Goal: Transaction & Acquisition: Purchase product/service

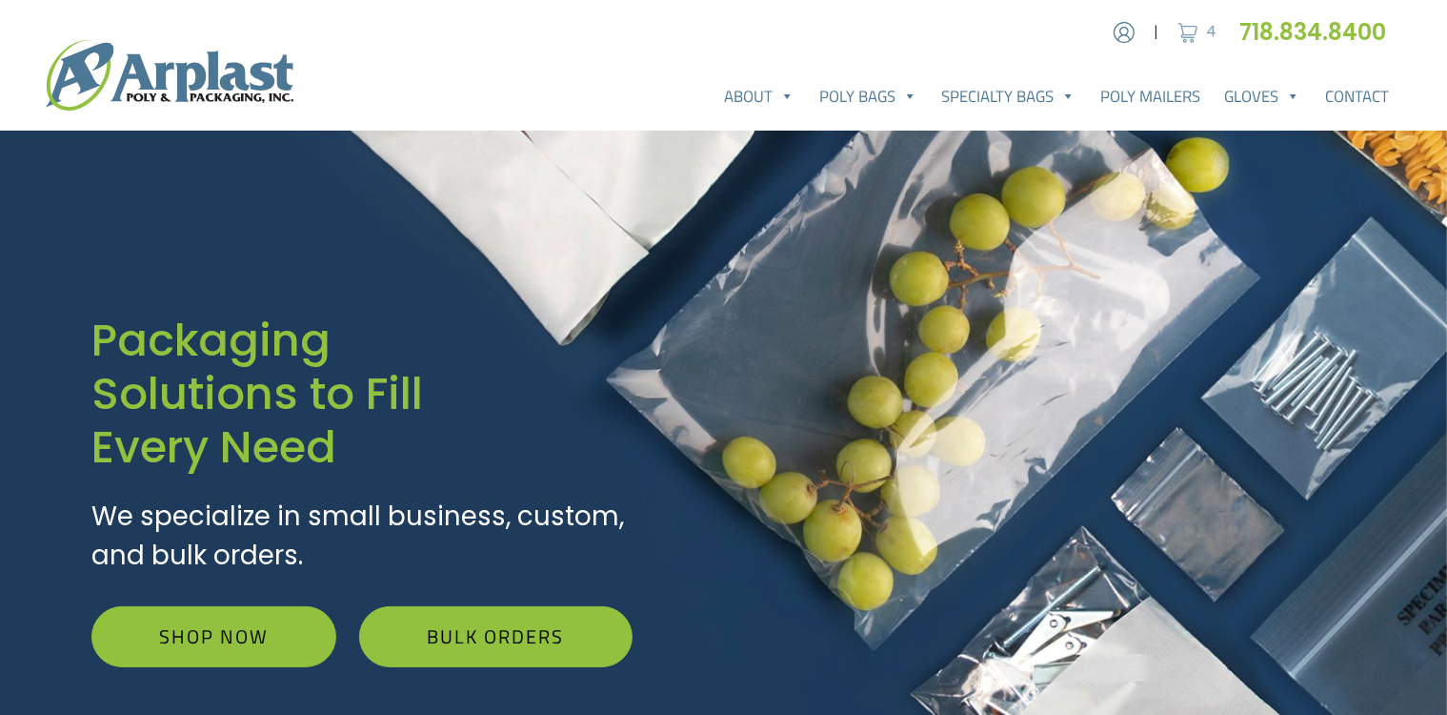
click at [1185, 25] on img at bounding box center [1188, 32] width 29 height 29
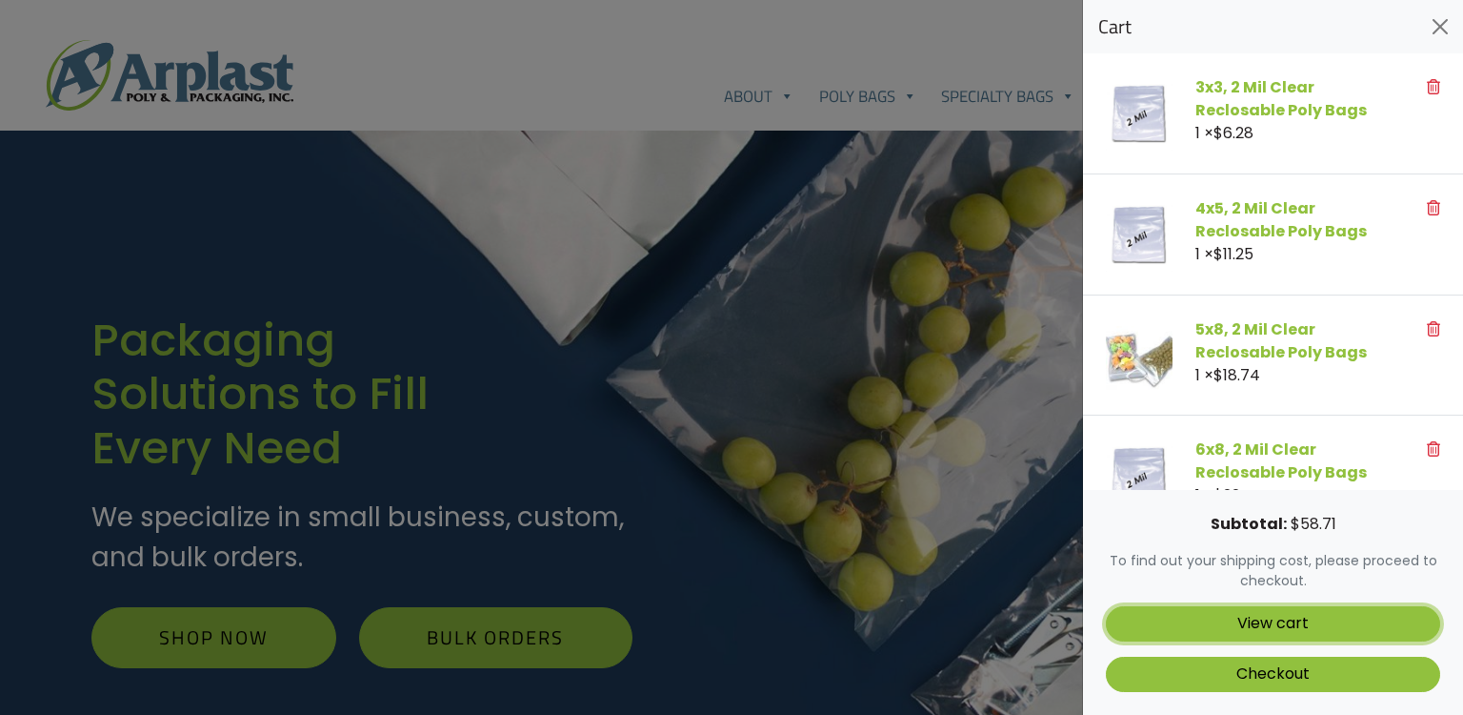
click at [1282, 615] on link "View cart" at bounding box center [1273, 623] width 334 height 35
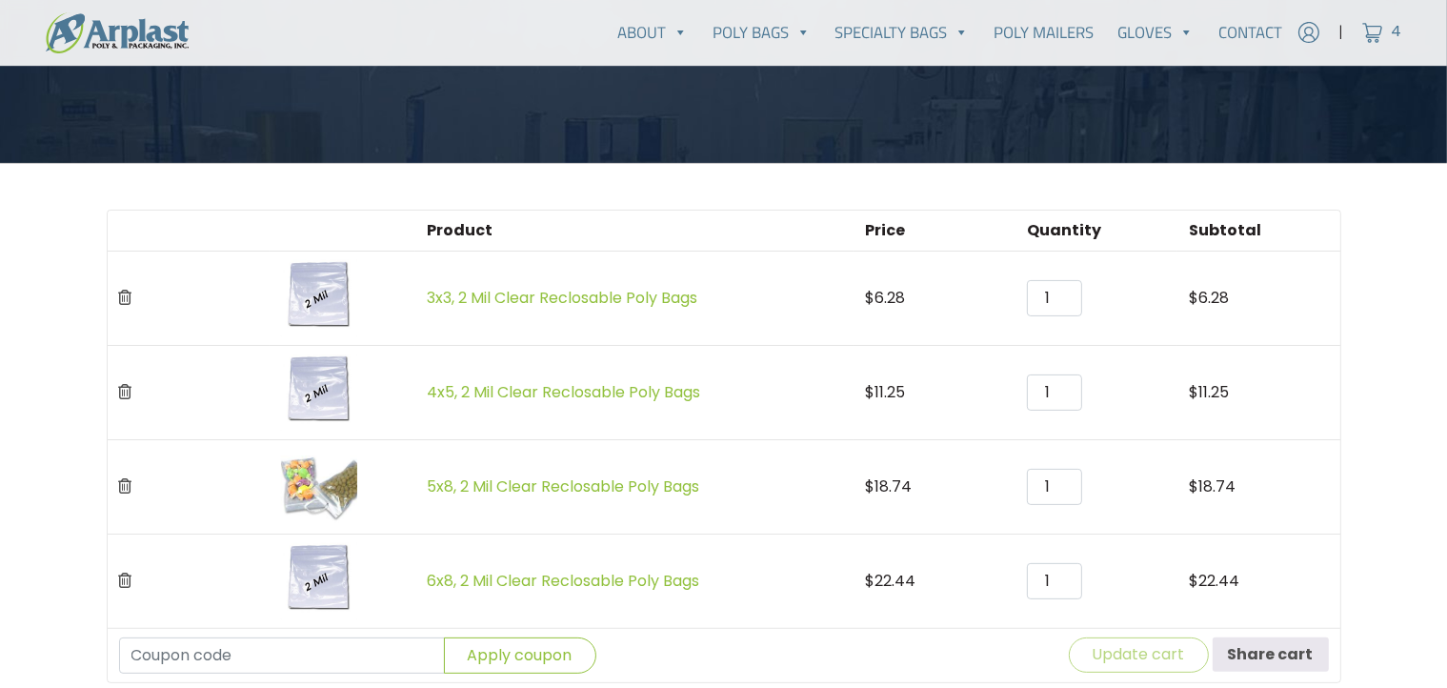
scroll to position [339, 0]
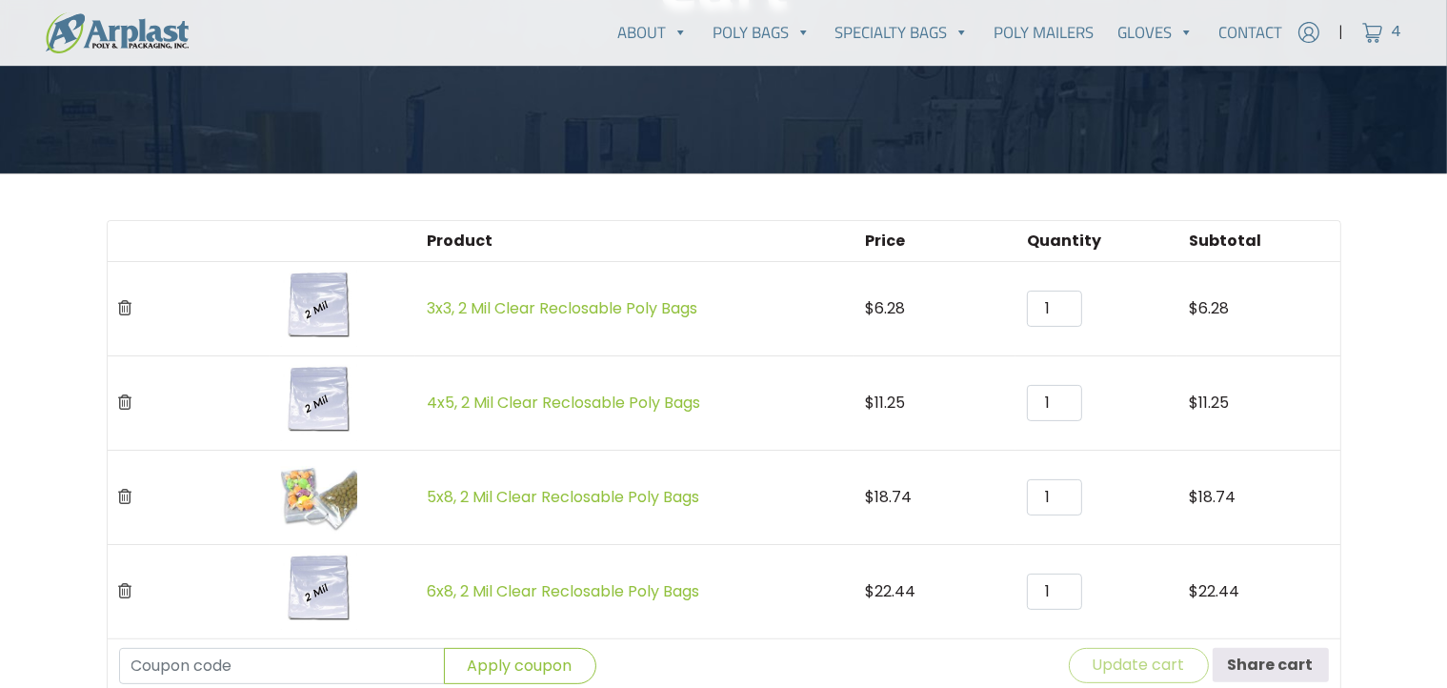
click at [316, 297] on img at bounding box center [319, 309] width 76 height 76
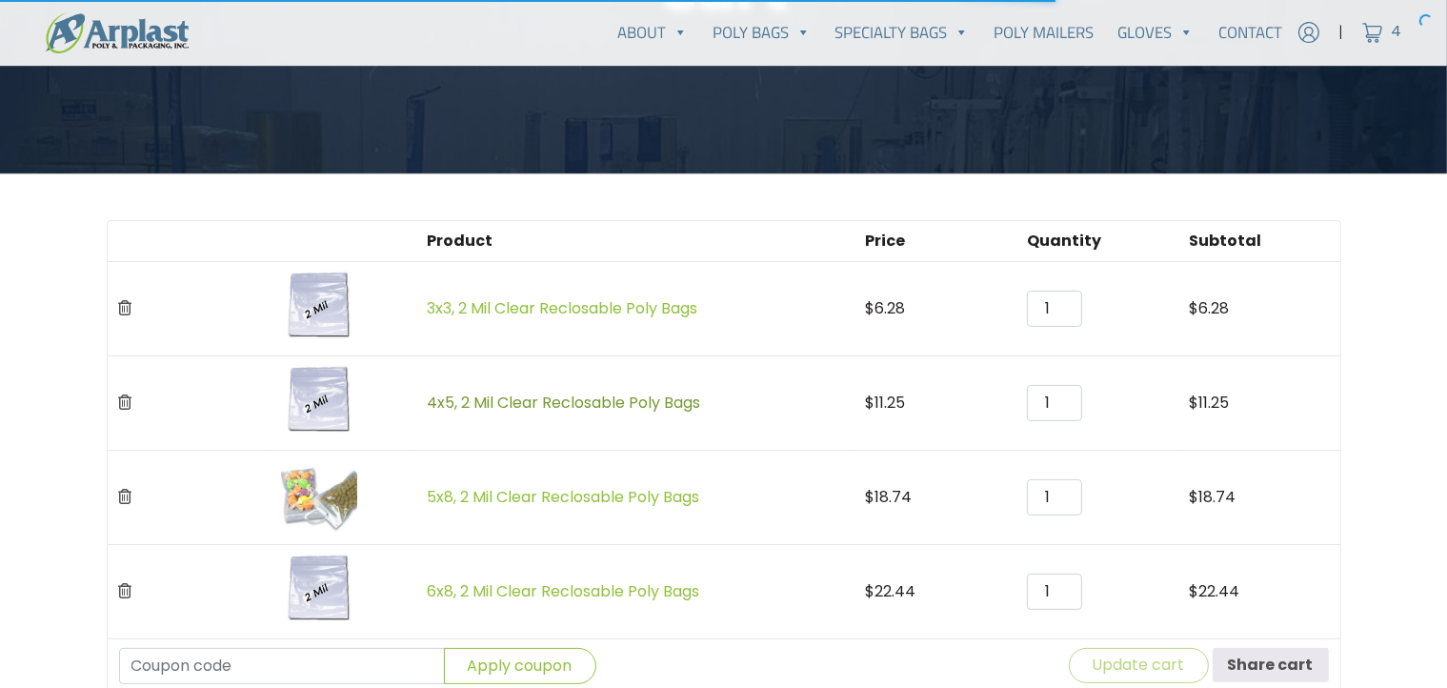
click at [568, 405] on link "4x5, 2 Mil Clear Reclosable Poly Bags" at bounding box center [563, 403] width 273 height 22
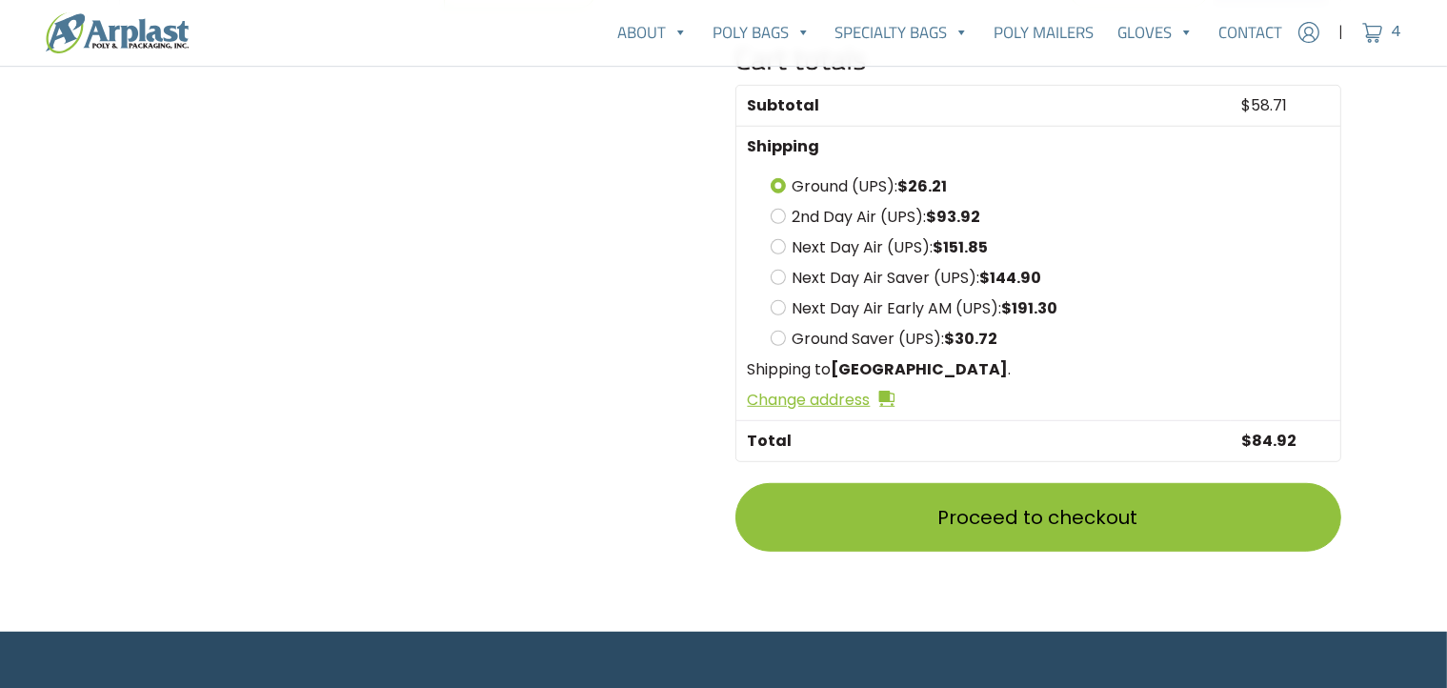
scroll to position [1002, 0]
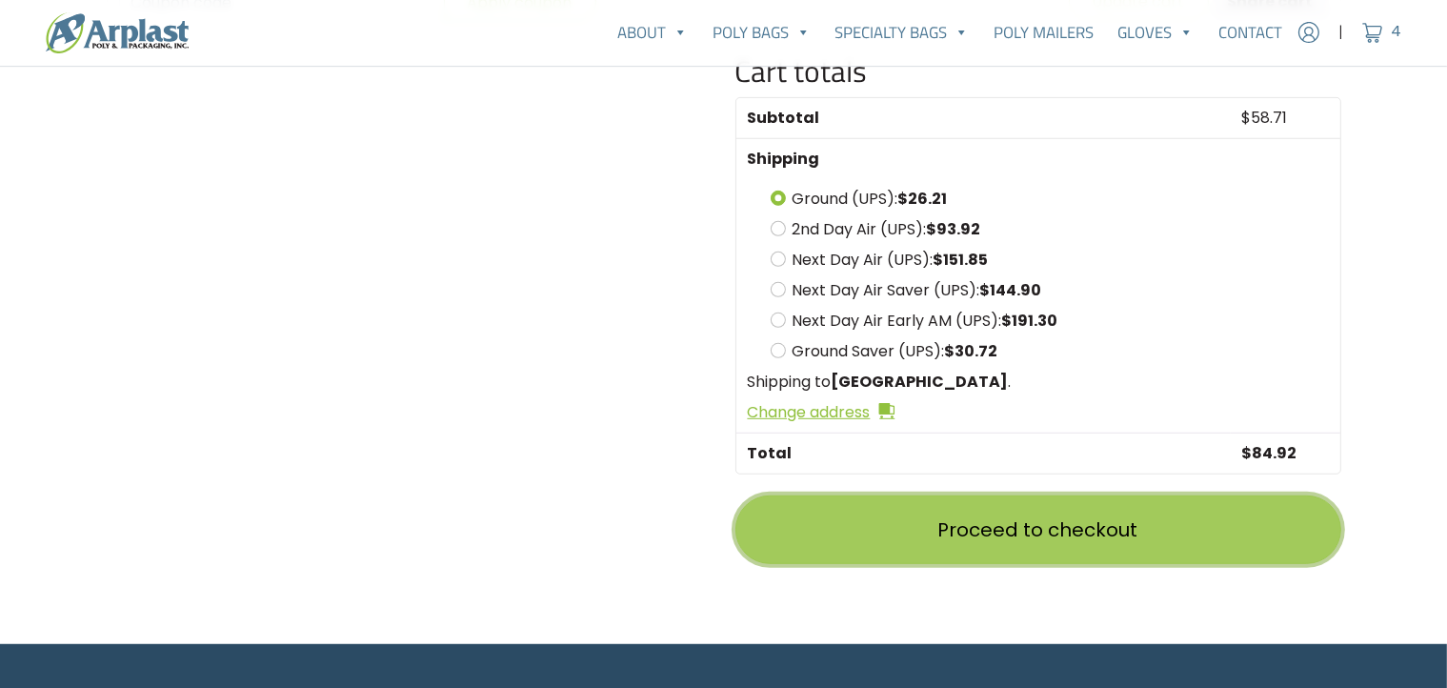
click at [995, 519] on link "Proceed to checkout" at bounding box center [1039, 529] width 606 height 69
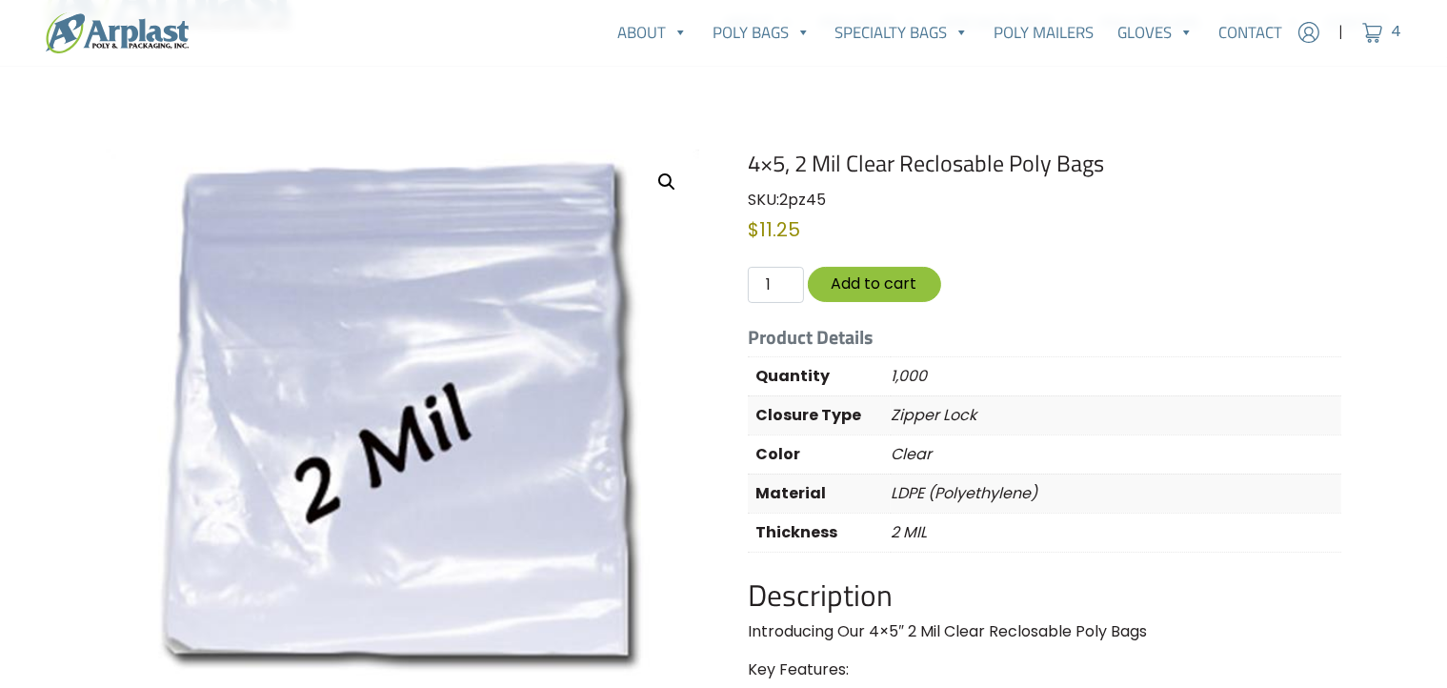
scroll to position [13, 0]
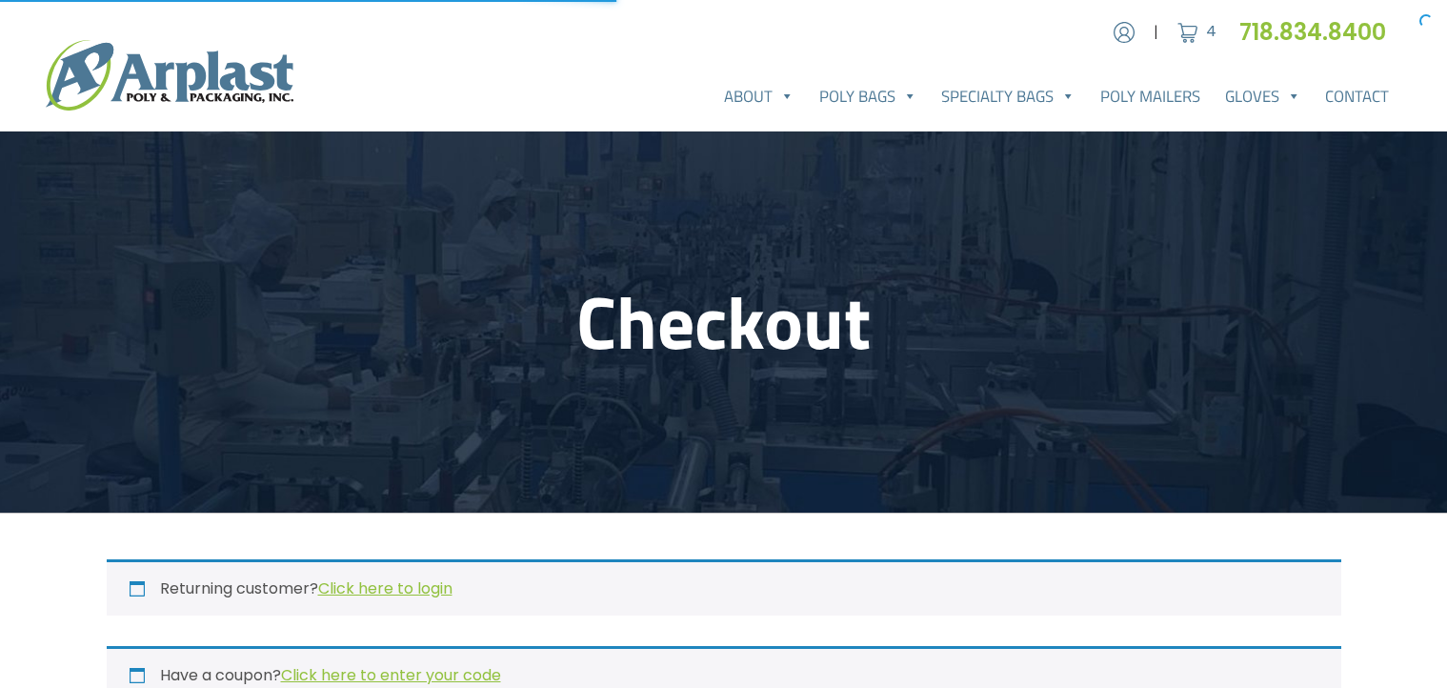
select select "CA"
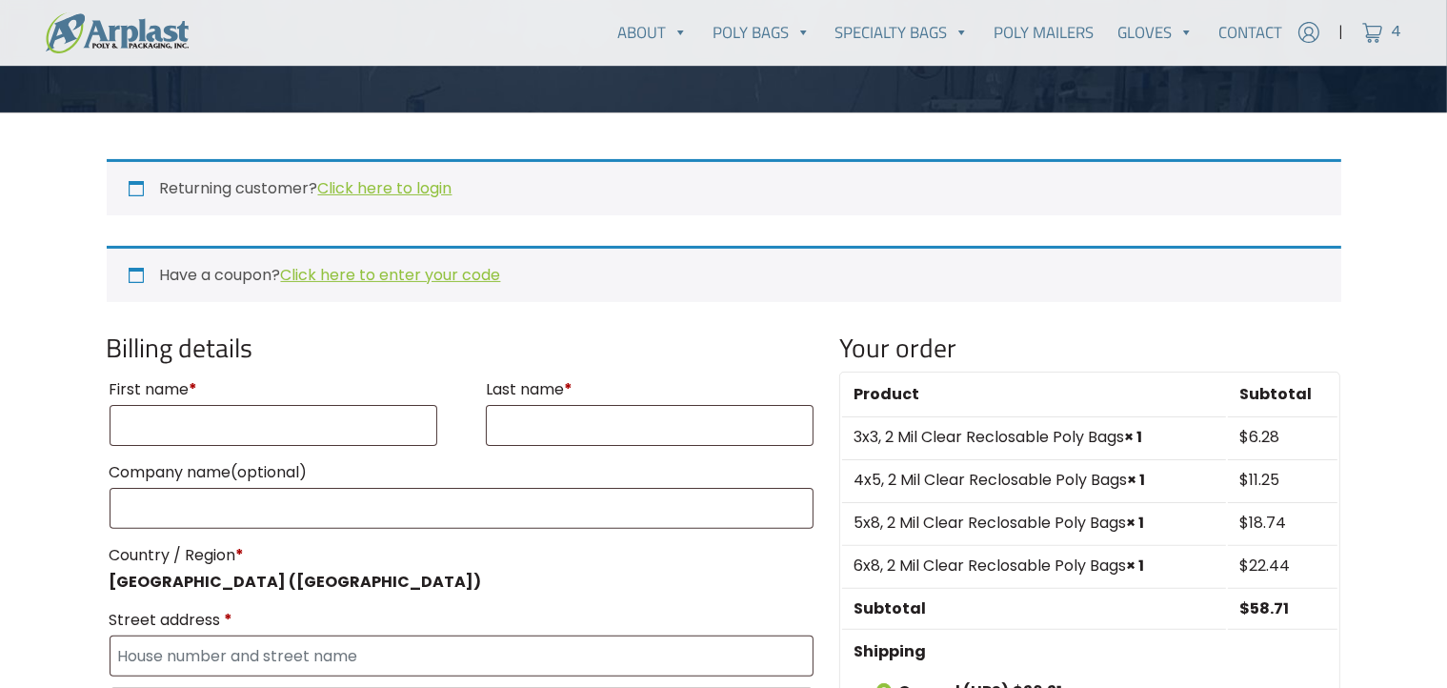
scroll to position [402, 0]
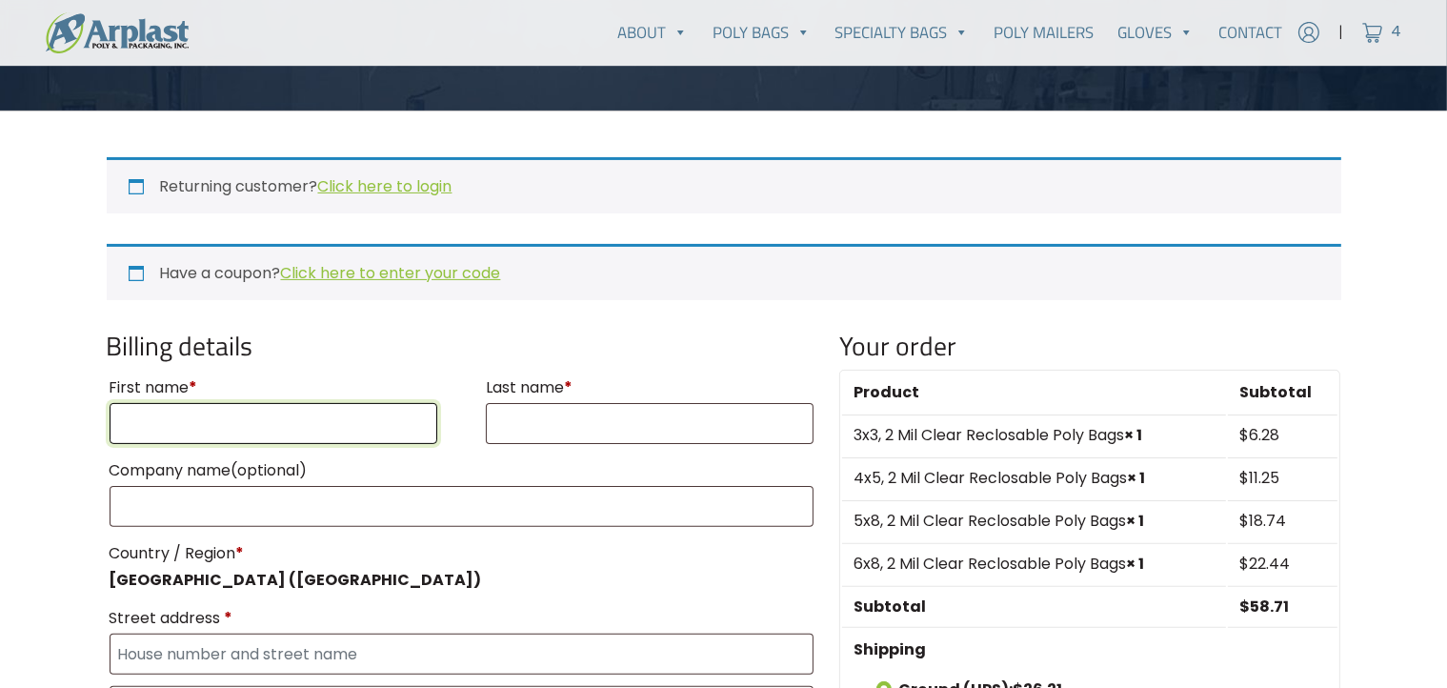
click at [273, 422] on input "First name *" at bounding box center [274, 423] width 329 height 41
type input "Daisy"
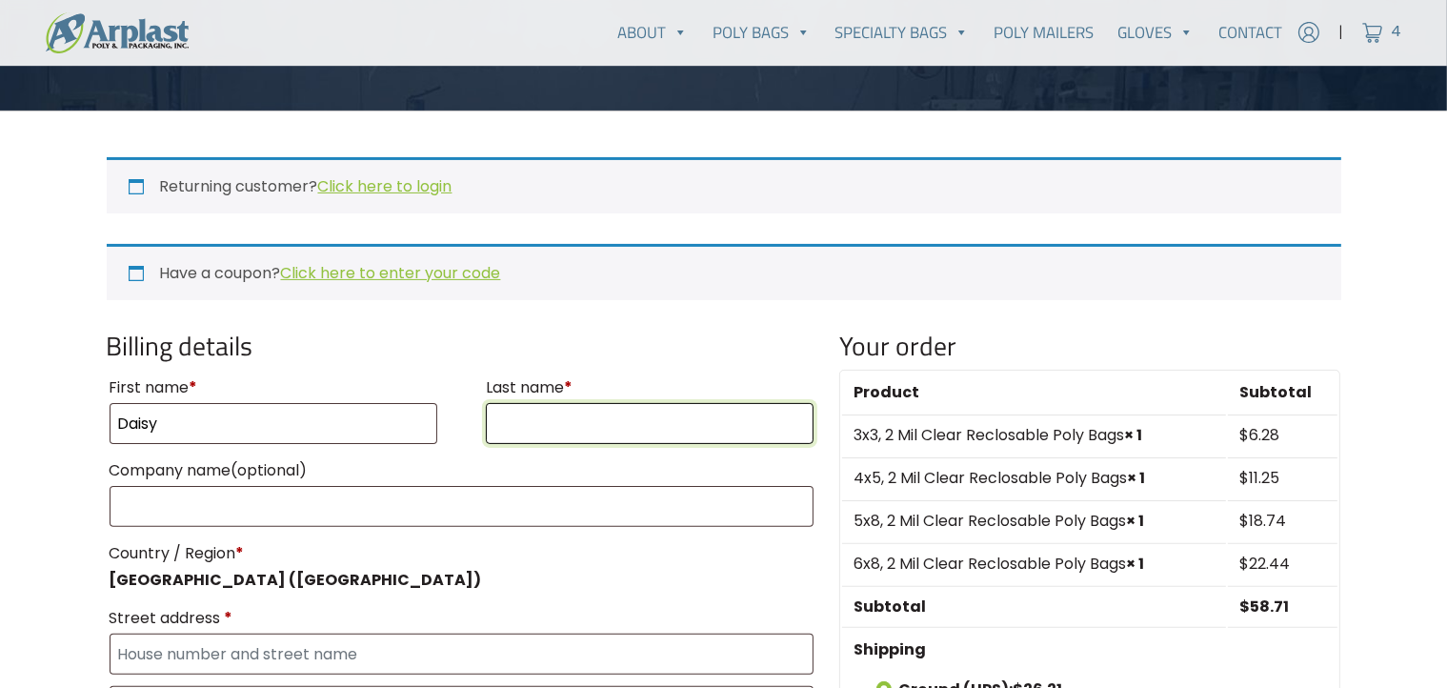
type input "Pierce"
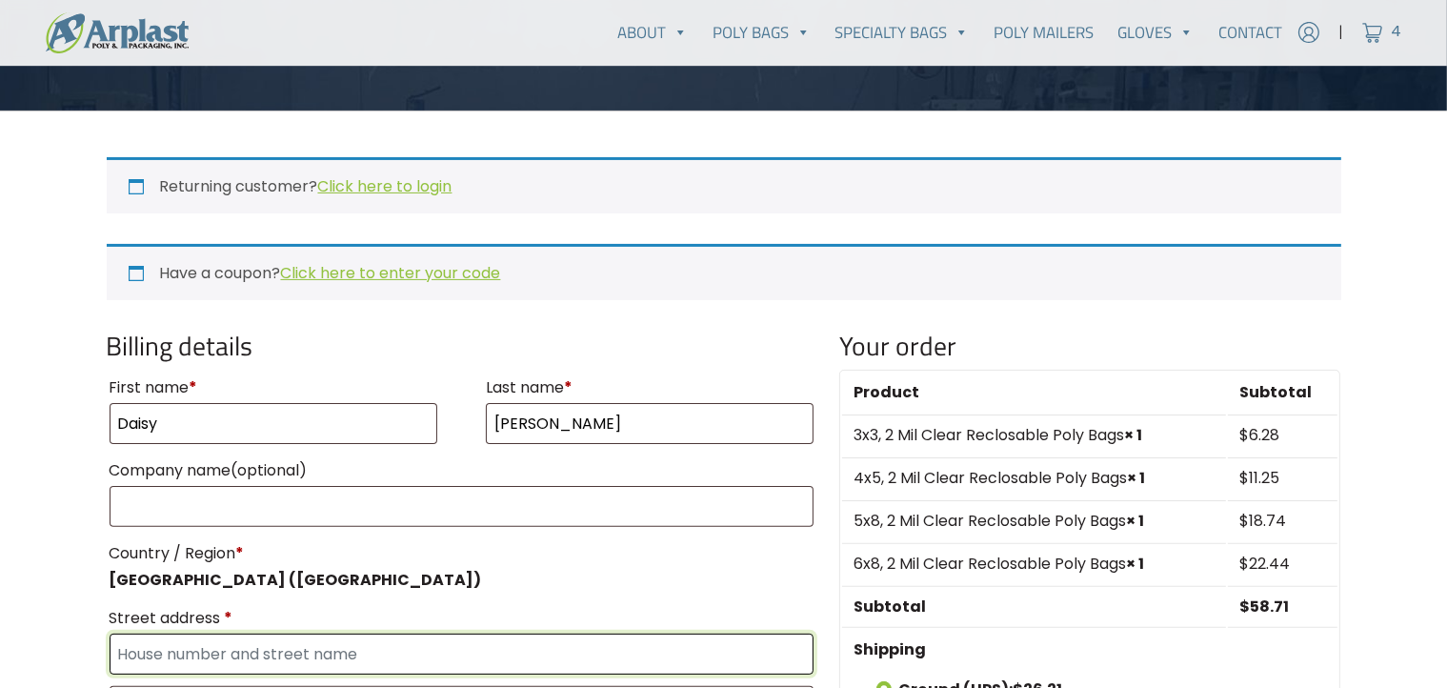
type input "26 Tangerine"
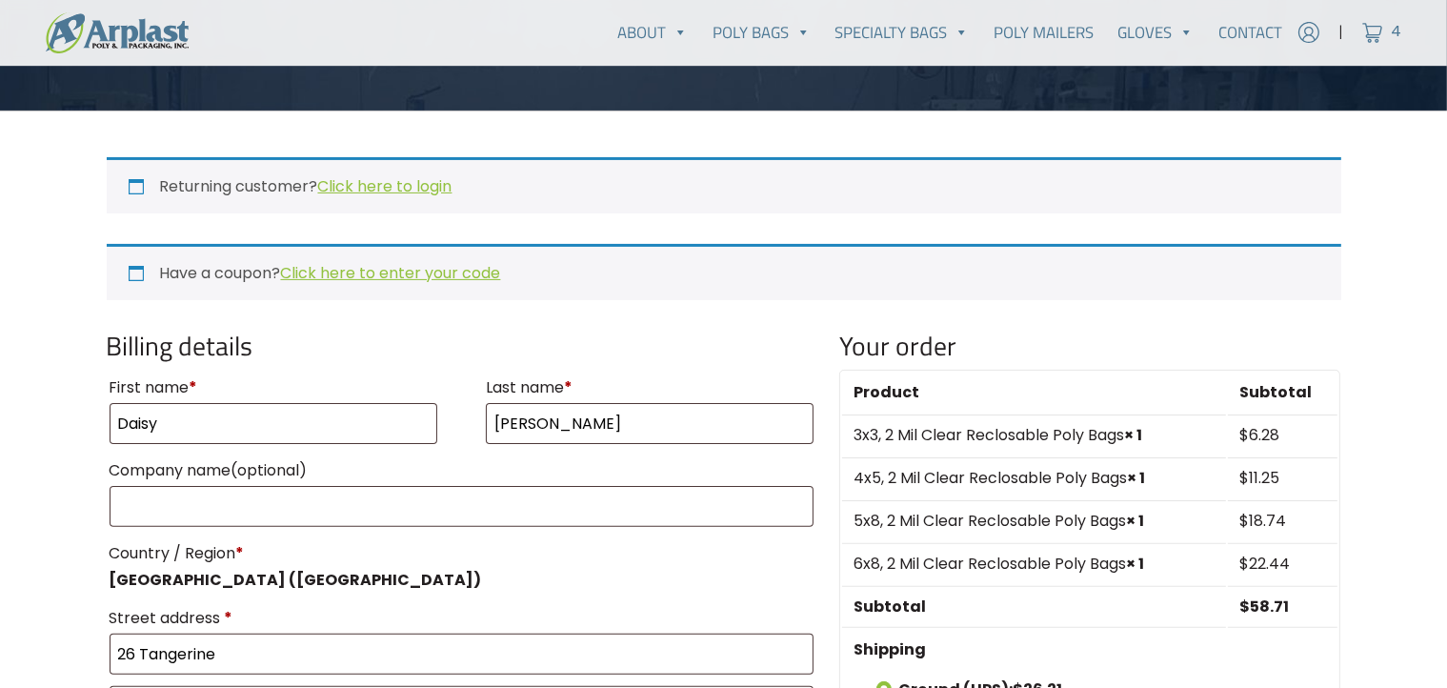
type input "Irvine"
type input "92618"
type input "9496772475"
type input "daisypierce57@yahoo.com"
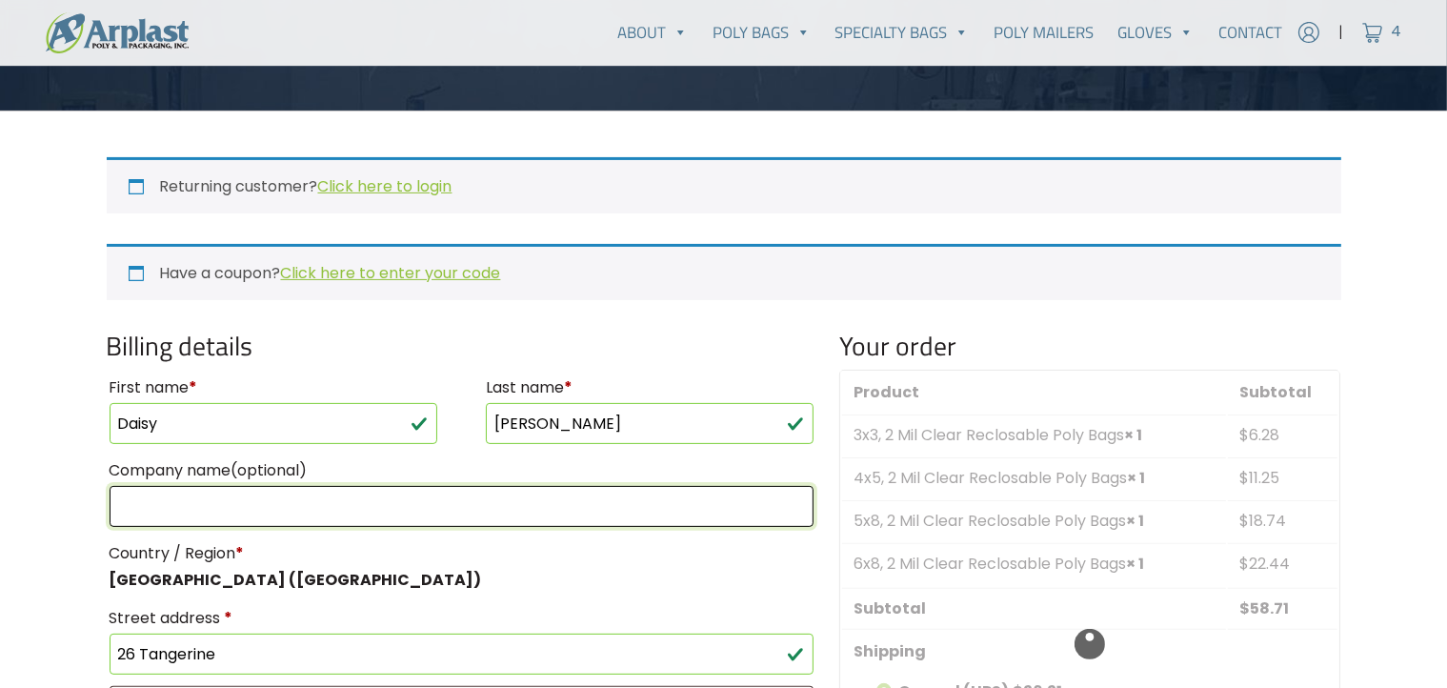
click at [227, 490] on input "Company name (optional)" at bounding box center [462, 506] width 705 height 41
type input "AL INDUSTRIES INC."
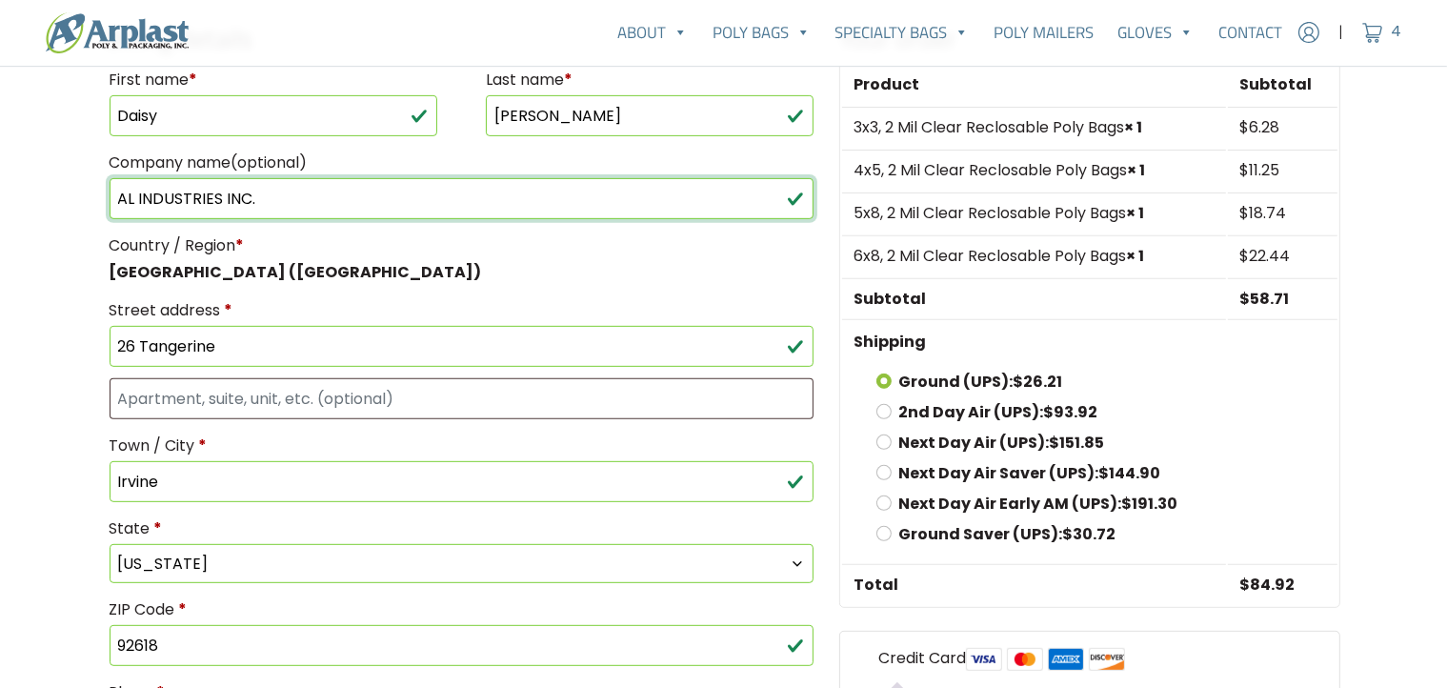
scroll to position [743, 0]
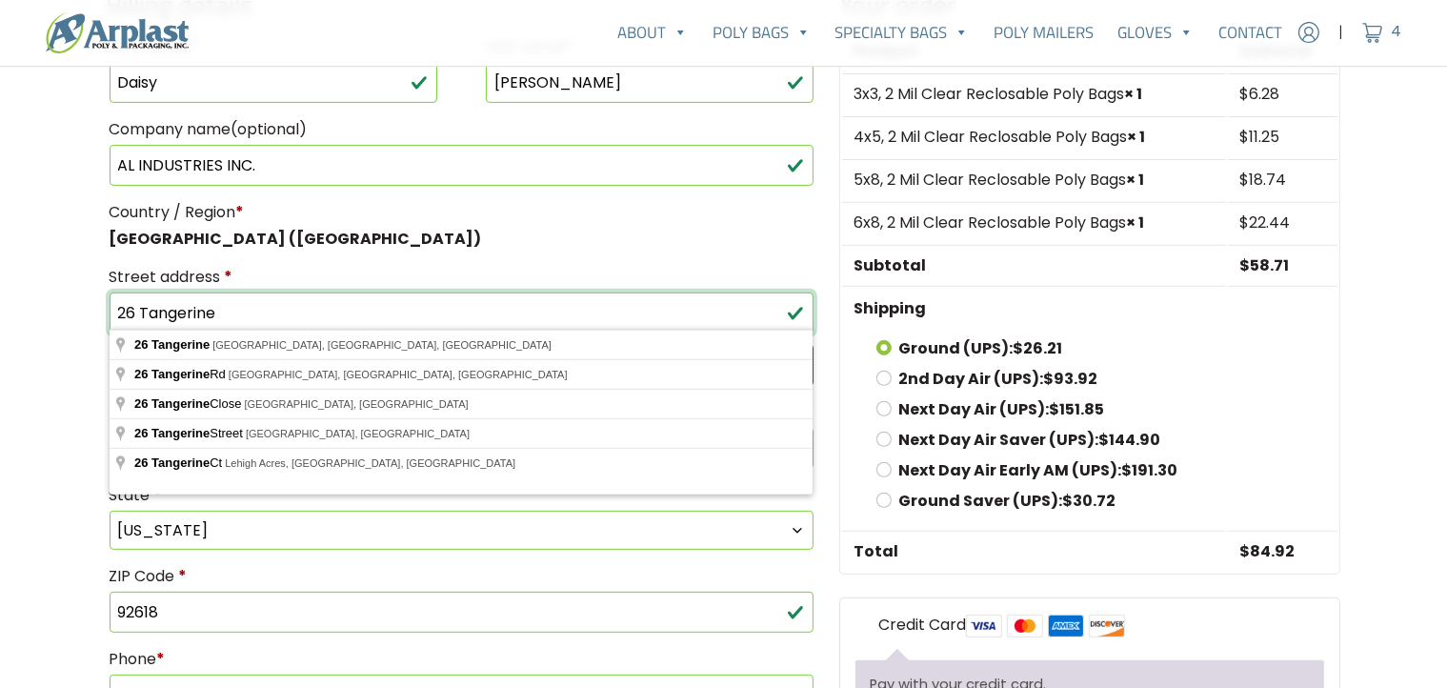
drag, startPoint x: 240, startPoint y: 298, endPoint x: 13, endPoint y: 264, distance: 229.3
click at [13, 264] on main "Checkout Returning customer? Click here to login If you have shopped with us be…" at bounding box center [723, 281] width 1447 height 1786
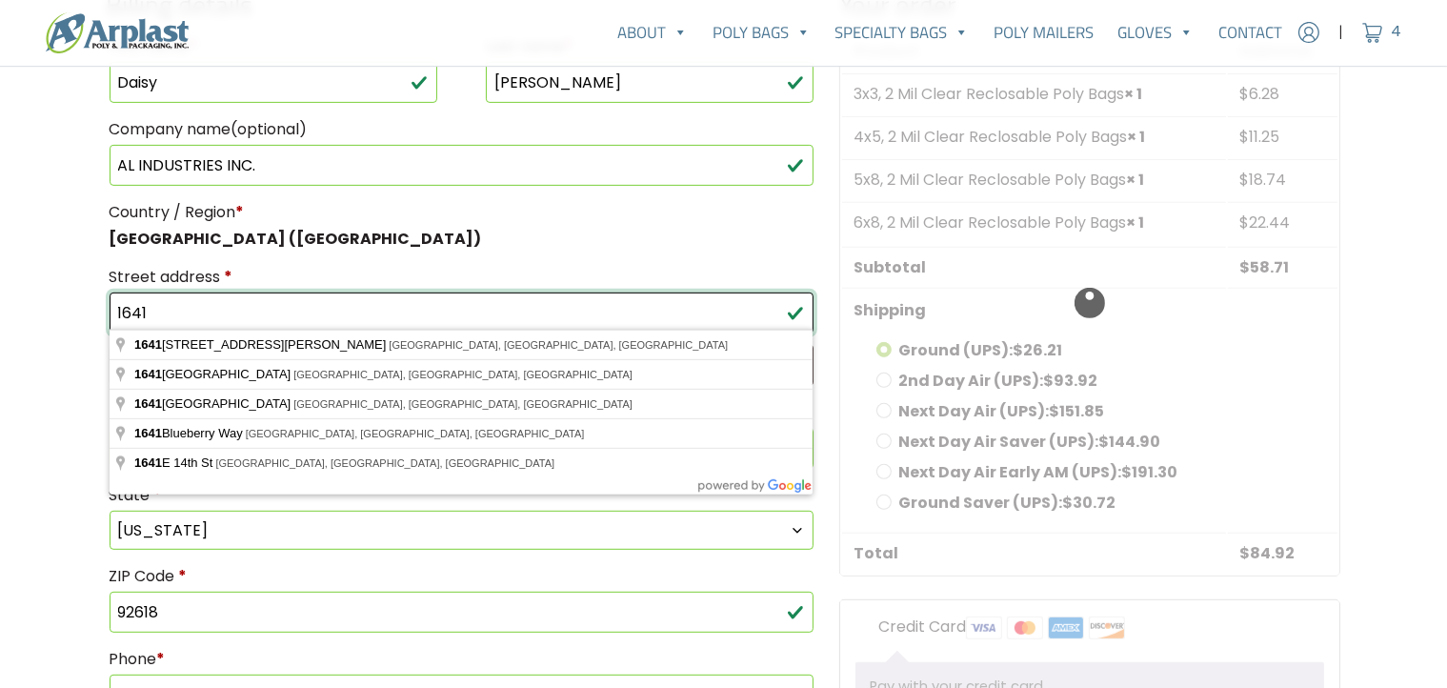
type input "1641 E. St. GERTRUDE PL"
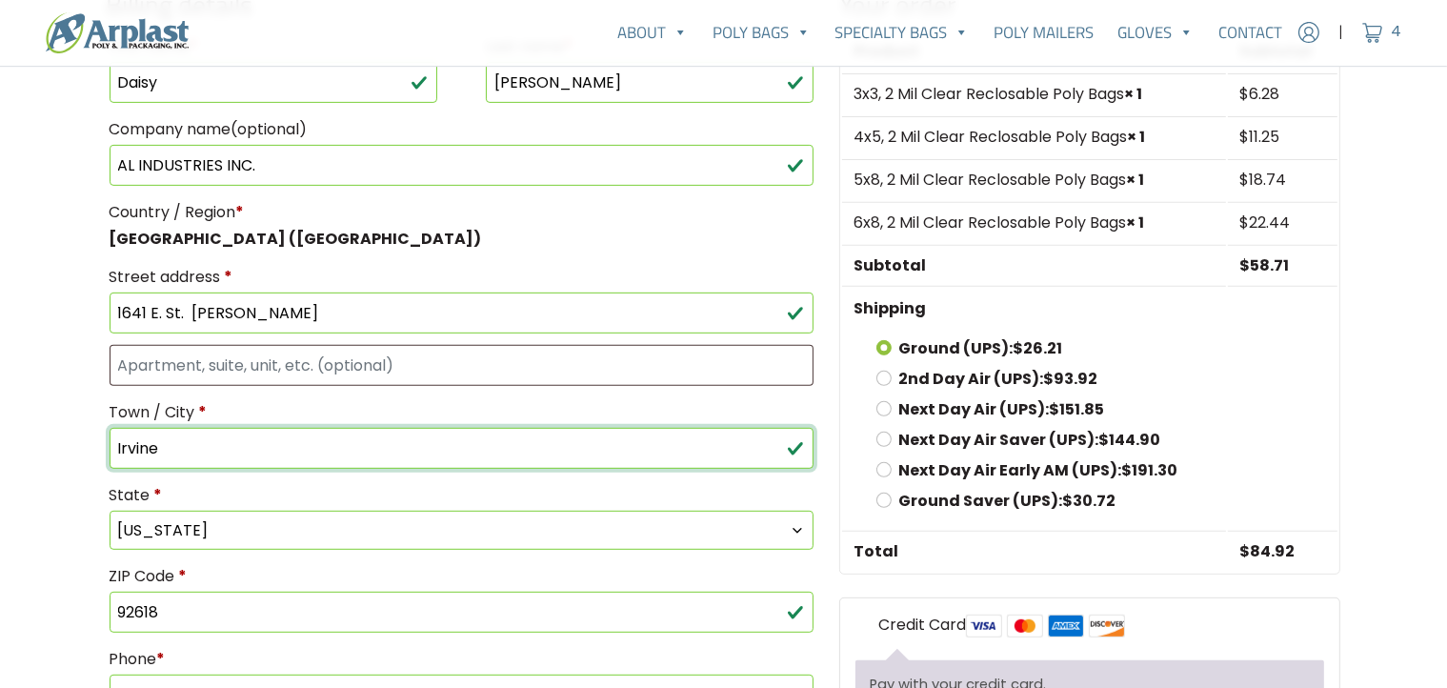
click at [171, 445] on input "Irvine" at bounding box center [462, 448] width 705 height 41
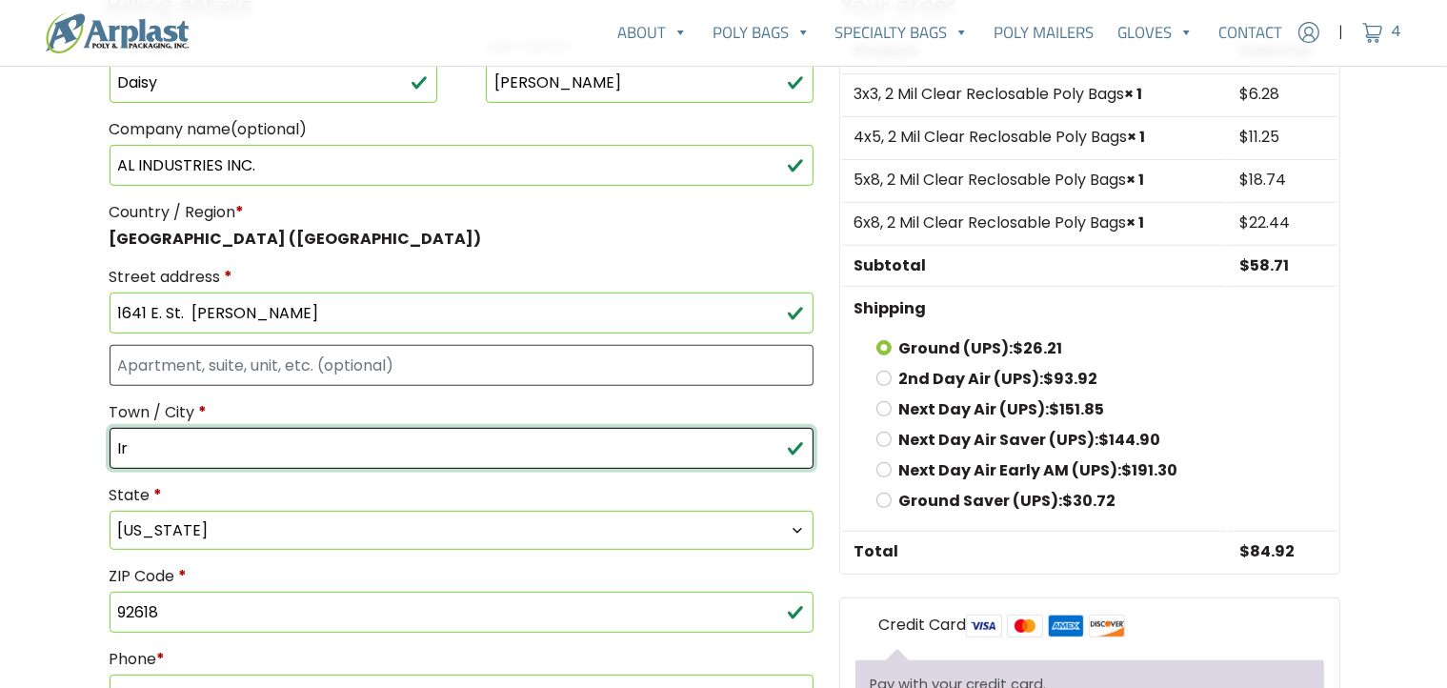
type input "I"
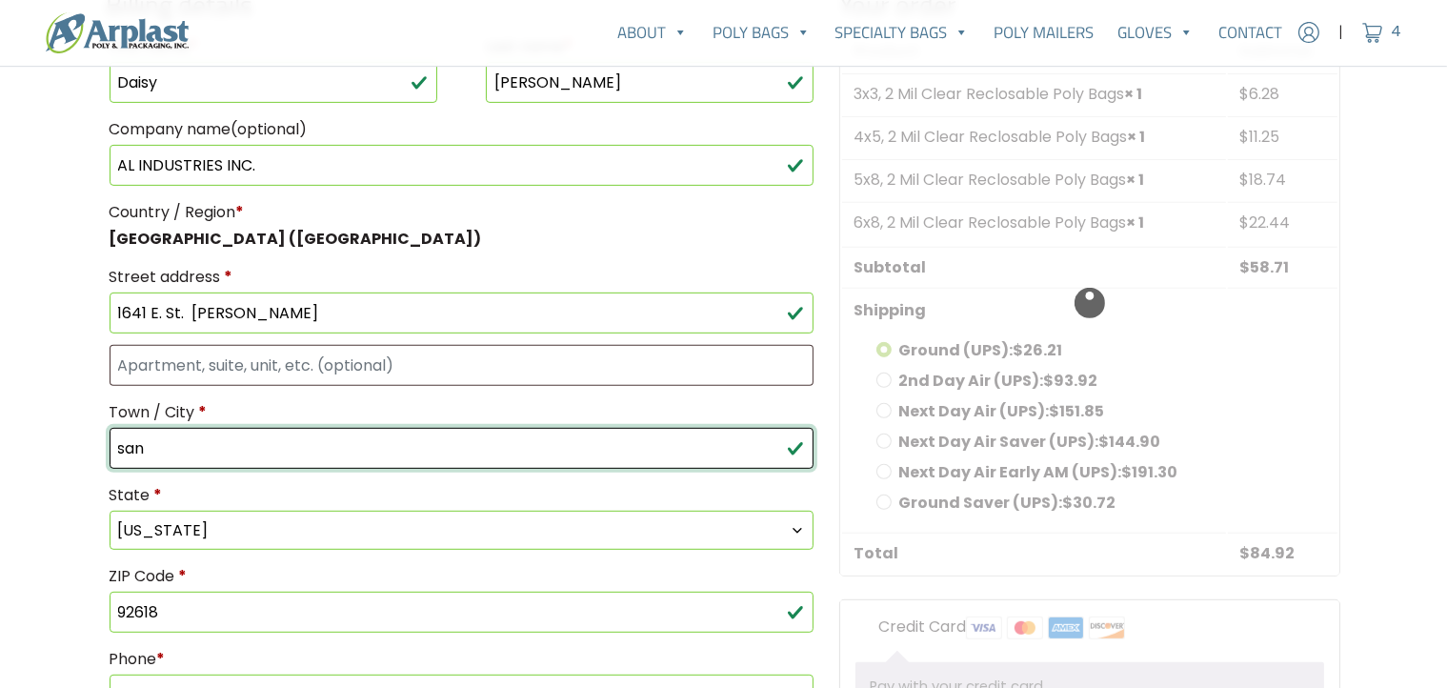
type input "SANTA ANA"
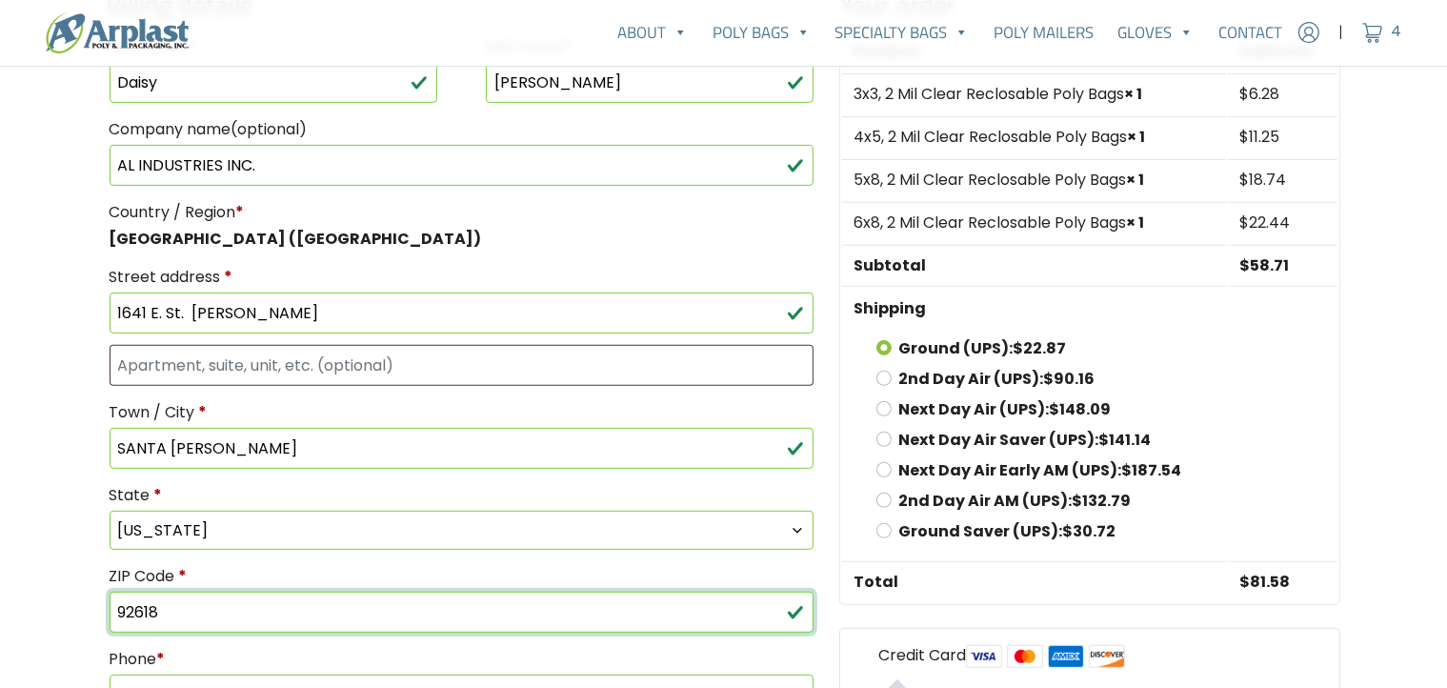
drag, startPoint x: 164, startPoint y: 612, endPoint x: 52, endPoint y: 595, distance: 112.6
click at [52, 595] on main "Checkout Returning customer? Click here to login If you have shopped with us be…" at bounding box center [723, 296] width 1447 height 1817
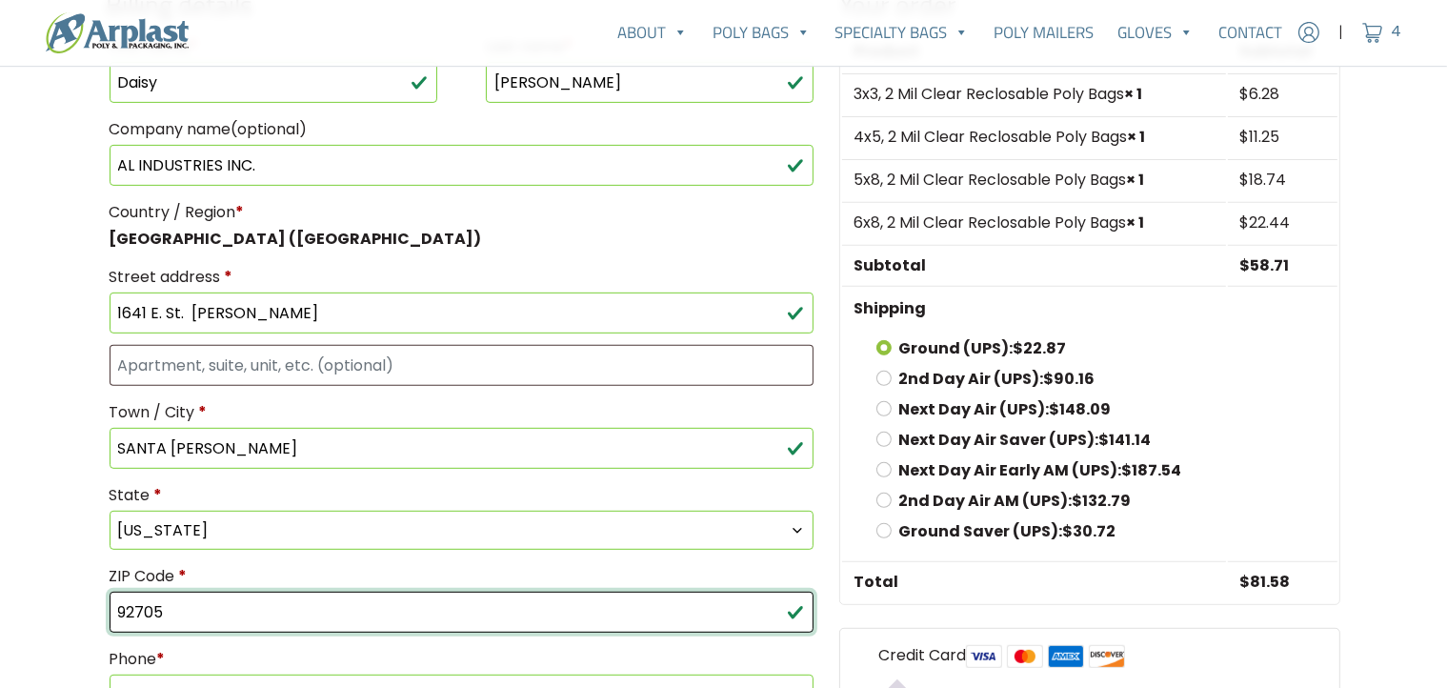
type input "92705"
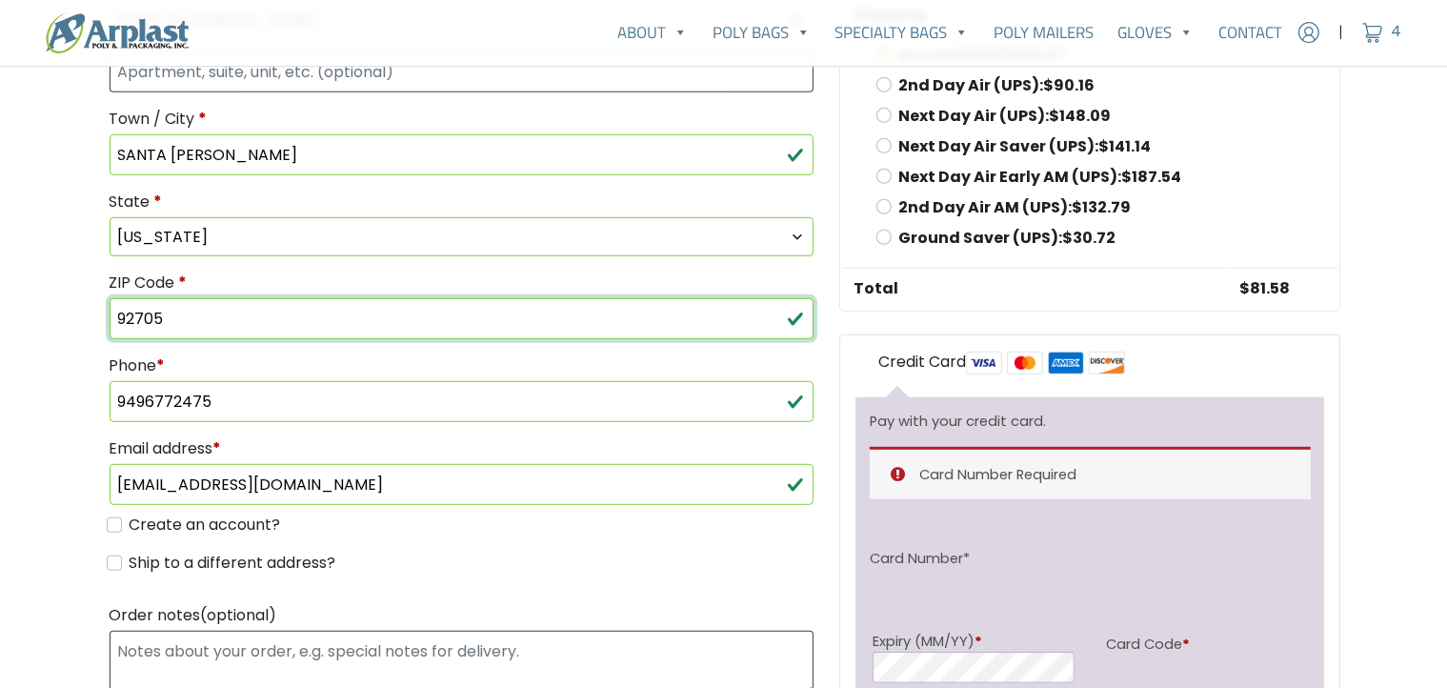
scroll to position [1062, 0]
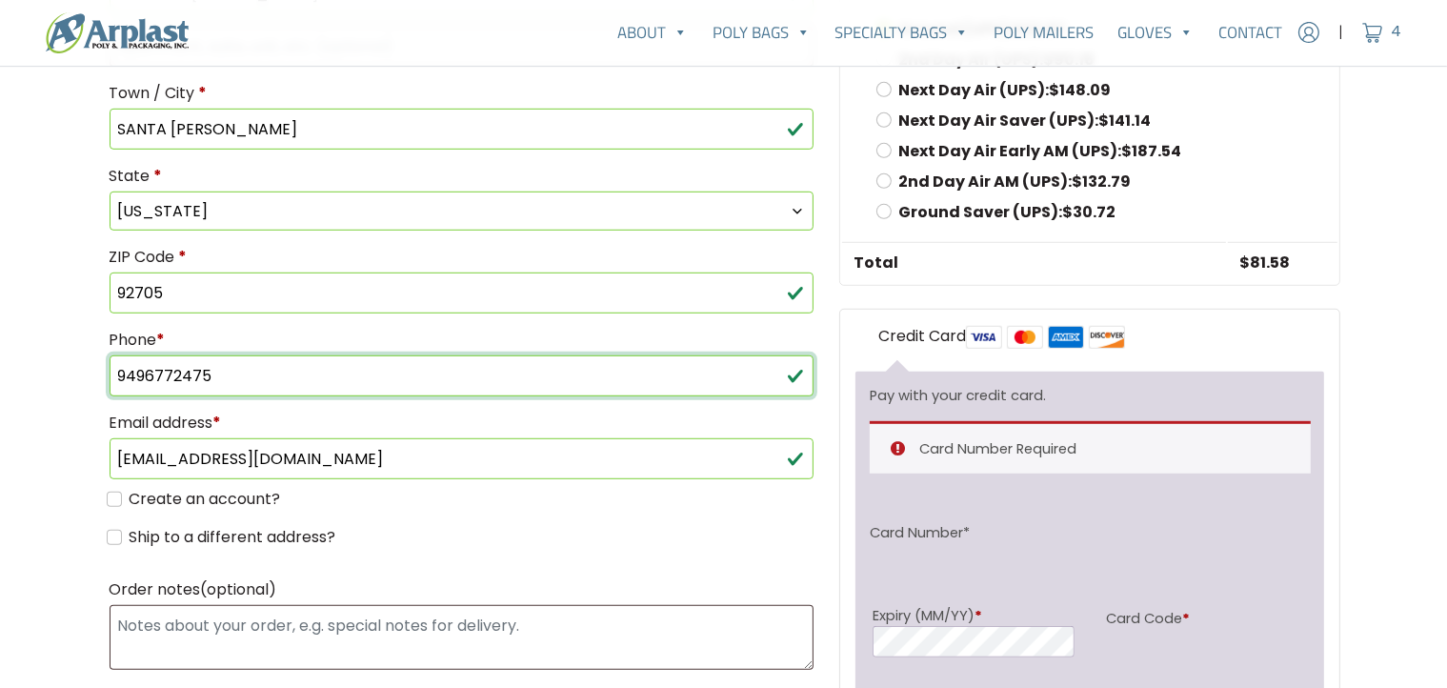
drag, startPoint x: 217, startPoint y: 357, endPoint x: 0, endPoint y: 332, distance: 218.7
click at [0, 332] on main "Checkout Returning customer? Click here to login If you have shopped with us be…" at bounding box center [723, 17] width 1447 height 1897
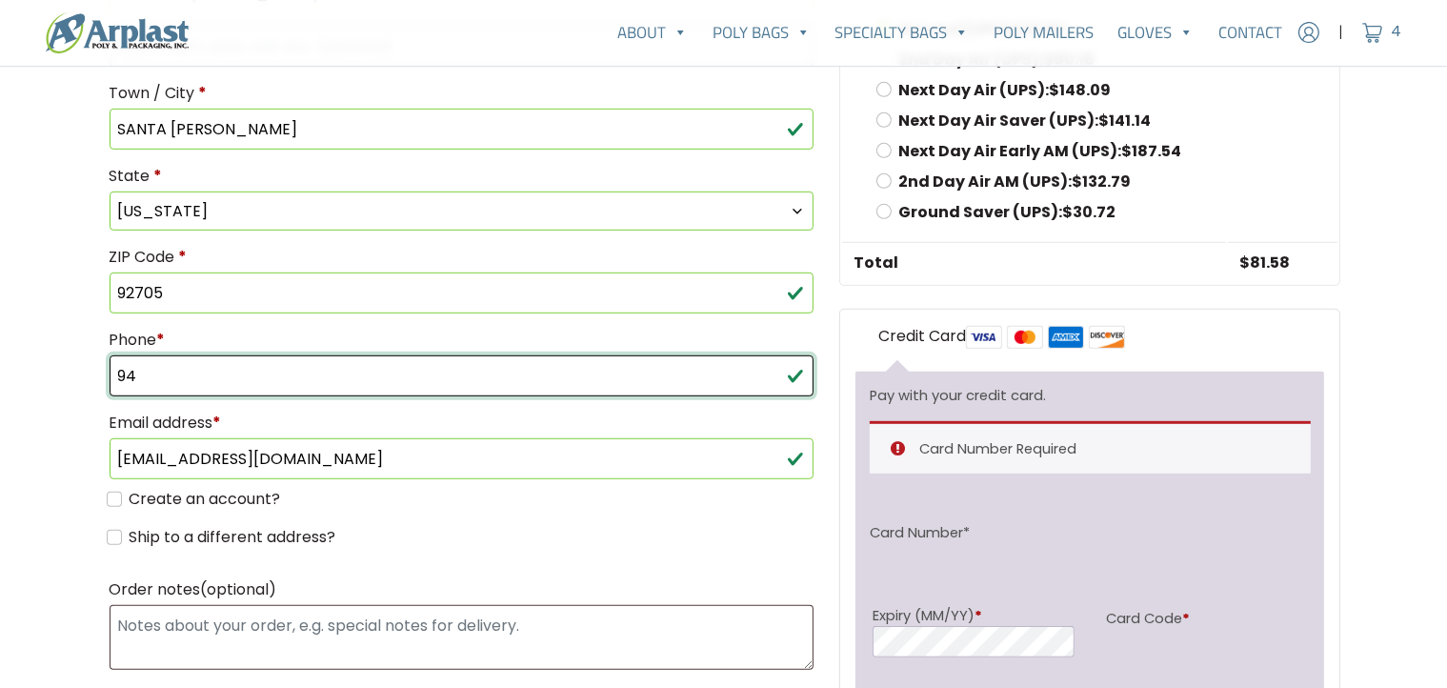
type input "9"
type input "7148509133"
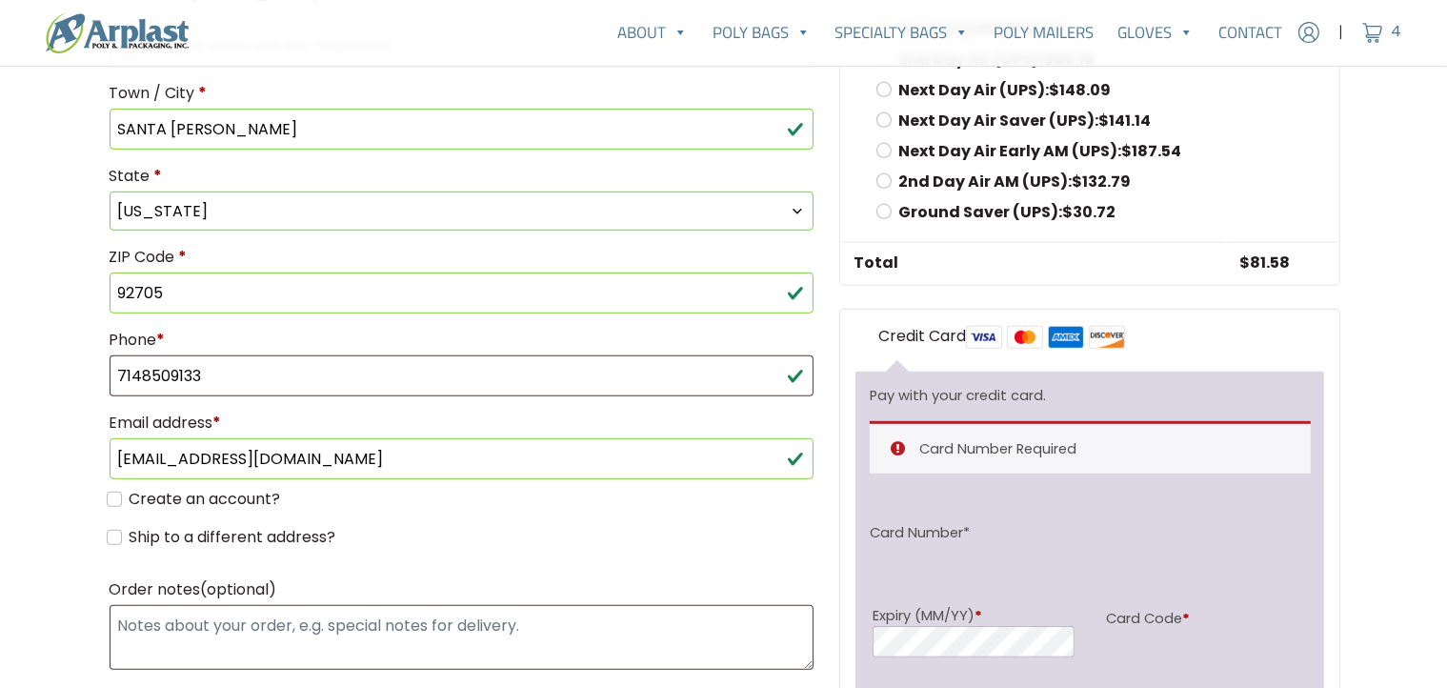
click at [532, 466] on p "Email address * daisypierce57@yahoo.com" at bounding box center [462, 443] width 711 height 77
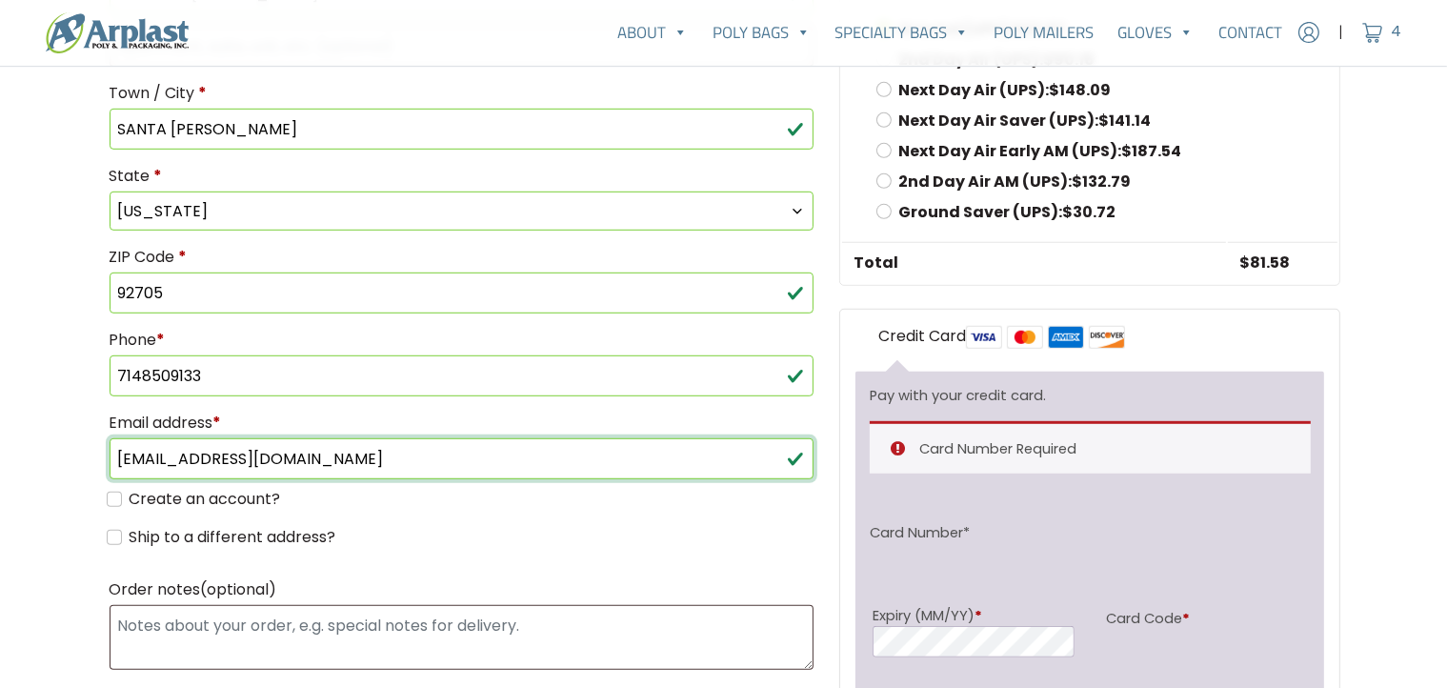
drag, startPoint x: 333, startPoint y: 444, endPoint x: 0, endPoint y: 416, distance: 334.6
click at [0, 421] on main "Checkout Returning customer? Click here to login If you have shopped with us be…" at bounding box center [723, 17] width 1447 height 1897
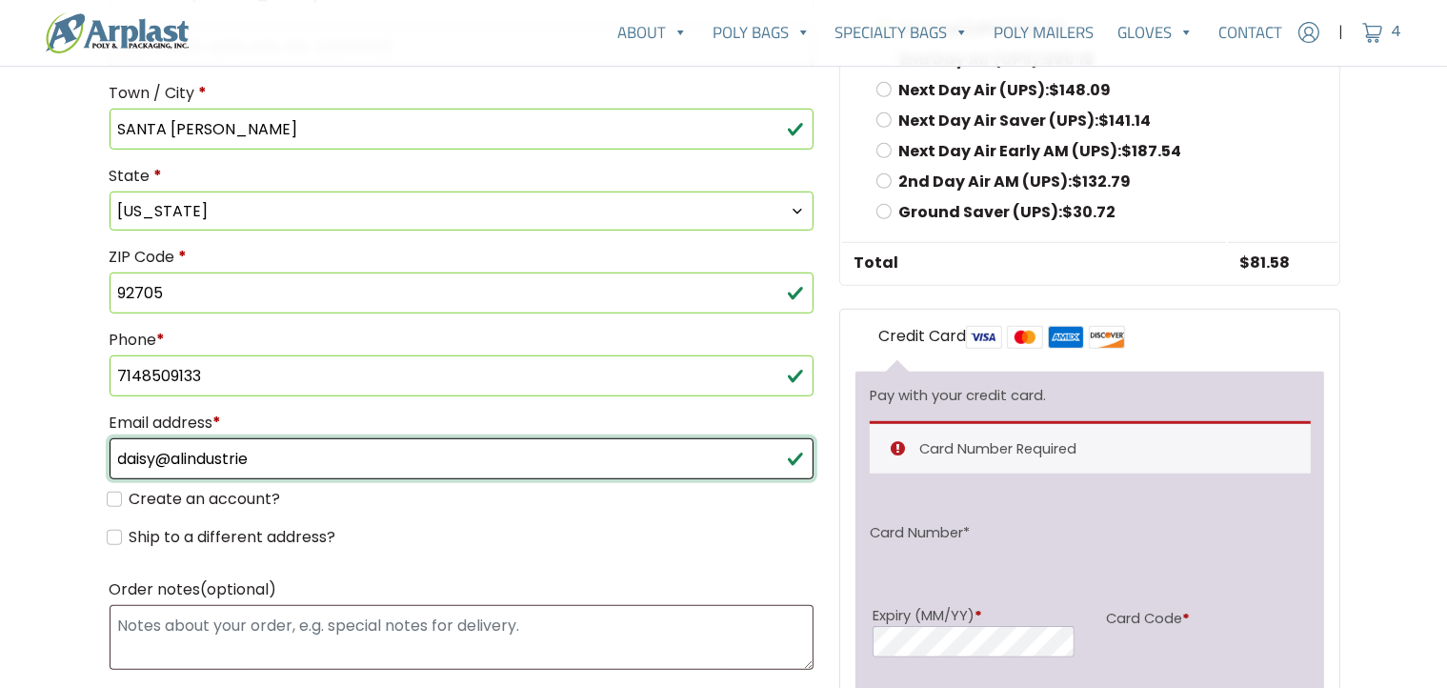
type input "[EMAIL_ADDRESS][DOMAIN_NAME]"
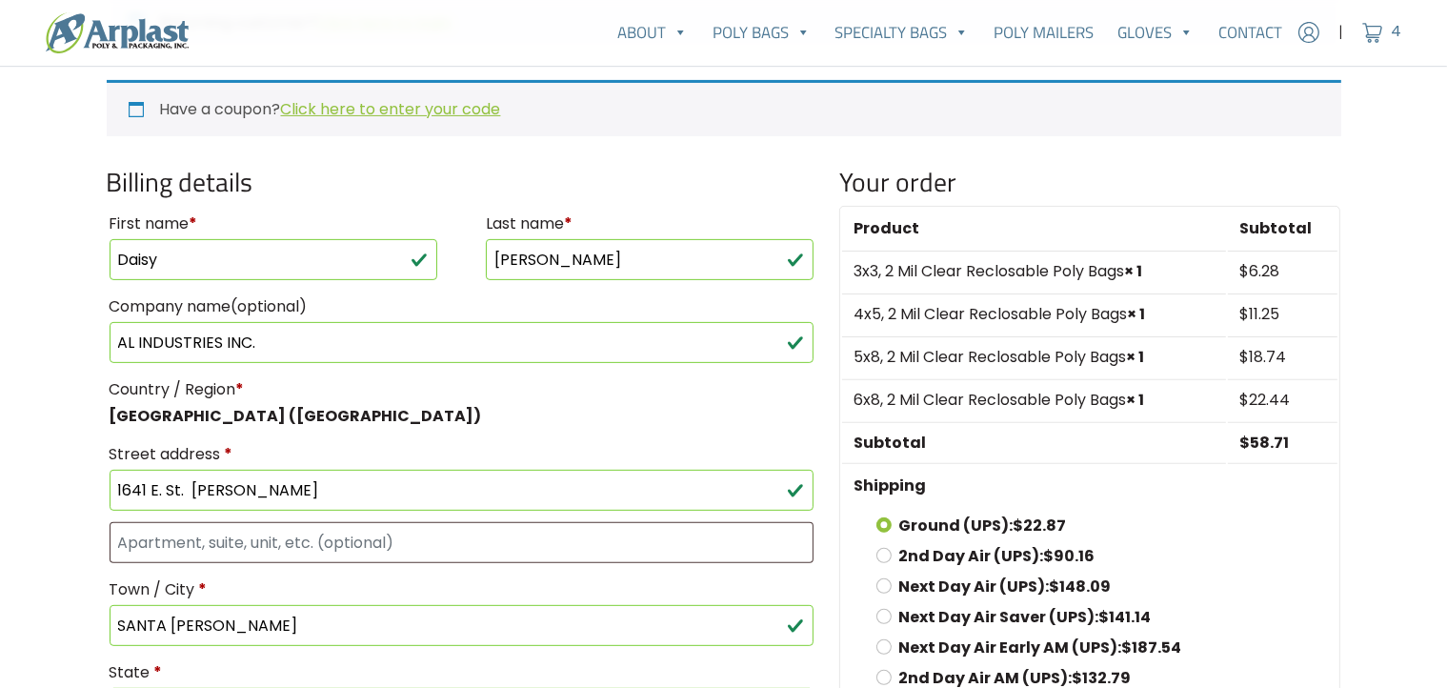
scroll to position [659, 0]
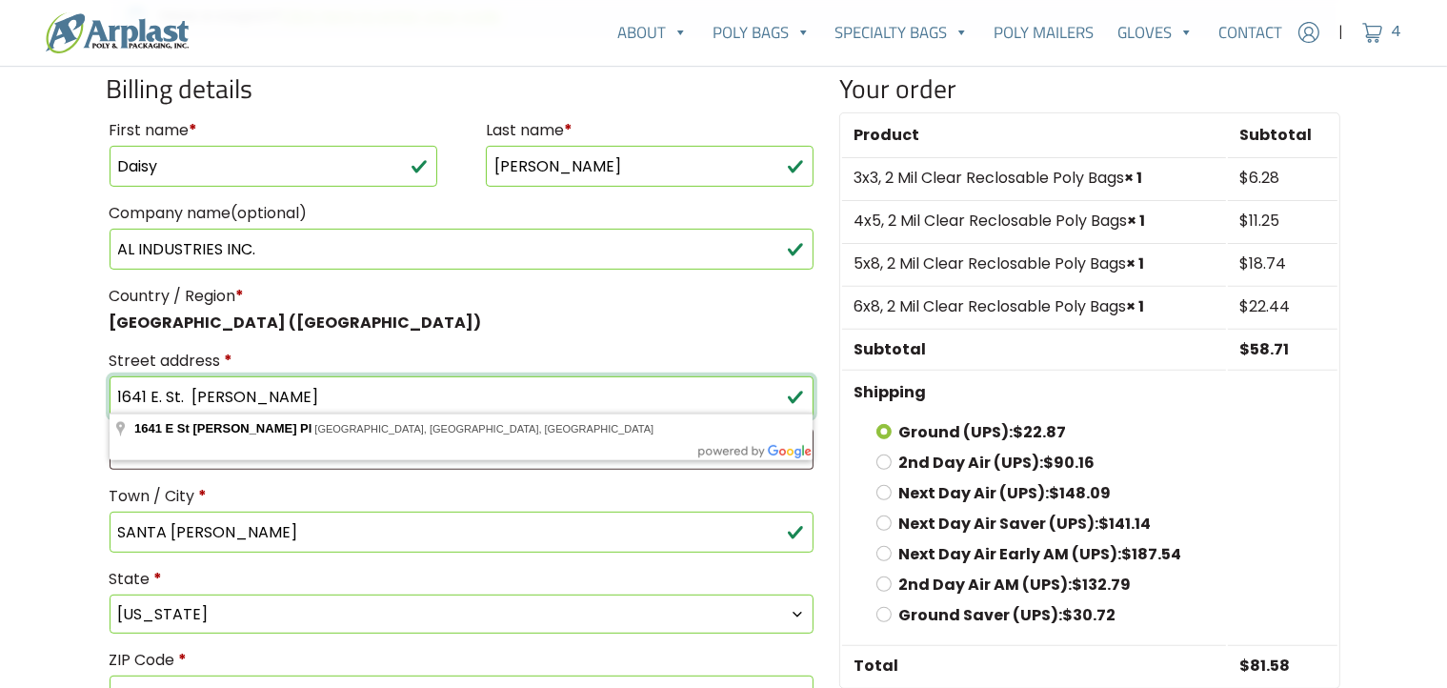
drag, startPoint x: 294, startPoint y: 390, endPoint x: 0, endPoint y: 347, distance: 297.5
click at [0, 347] on main "Checkout Returning customer? Click here to login If you have shopped with us be…" at bounding box center [723, 420] width 1447 height 1897
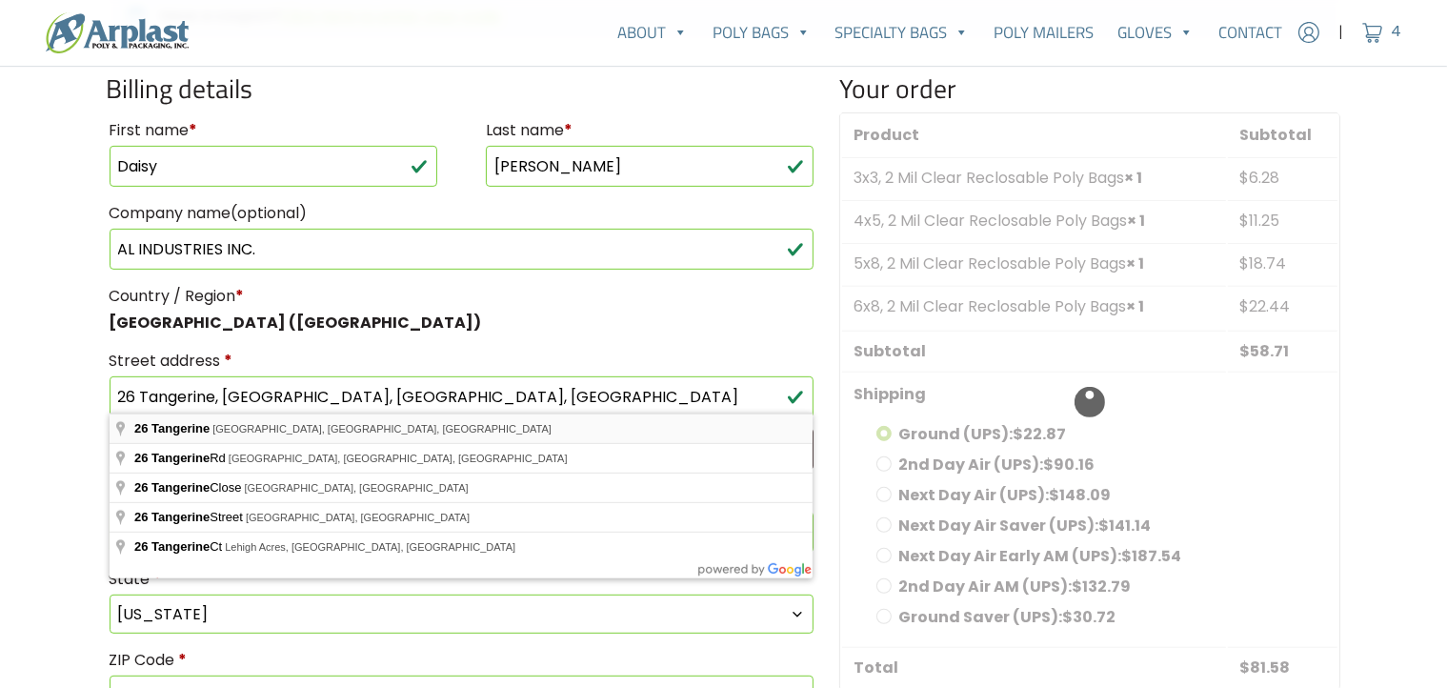
type input "26 Tangerine"
type input "Irvine"
type input "92618"
select select "CA"
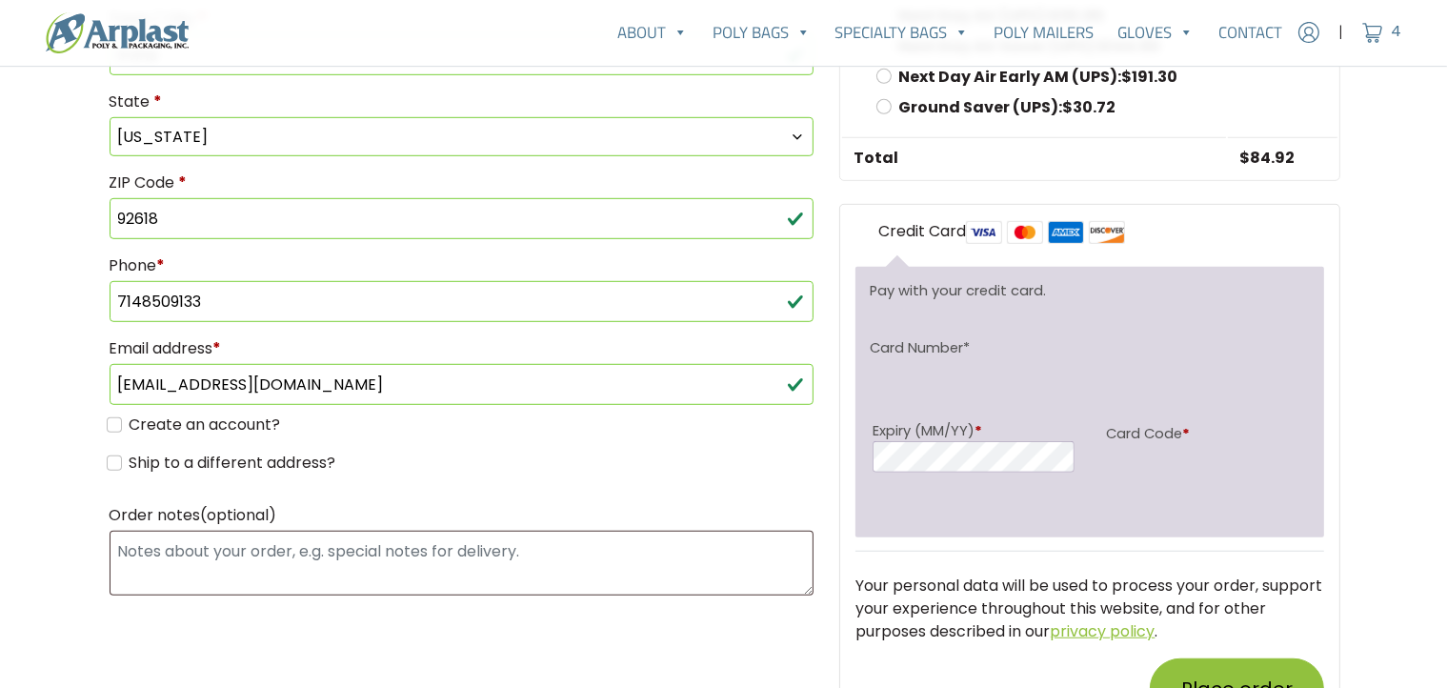
scroll to position [1164, 0]
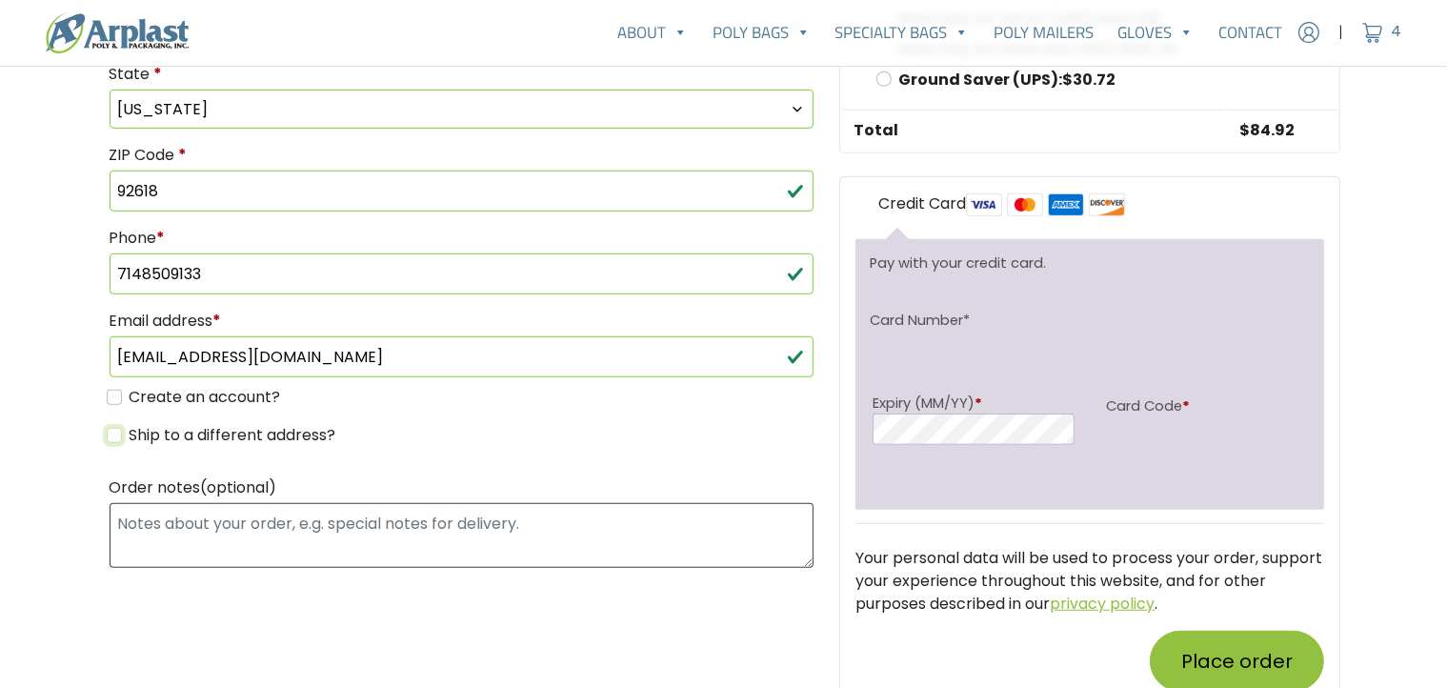
click at [113, 428] on input "Ship to a different address?" at bounding box center [114, 435] width 15 height 15
checkbox input "true"
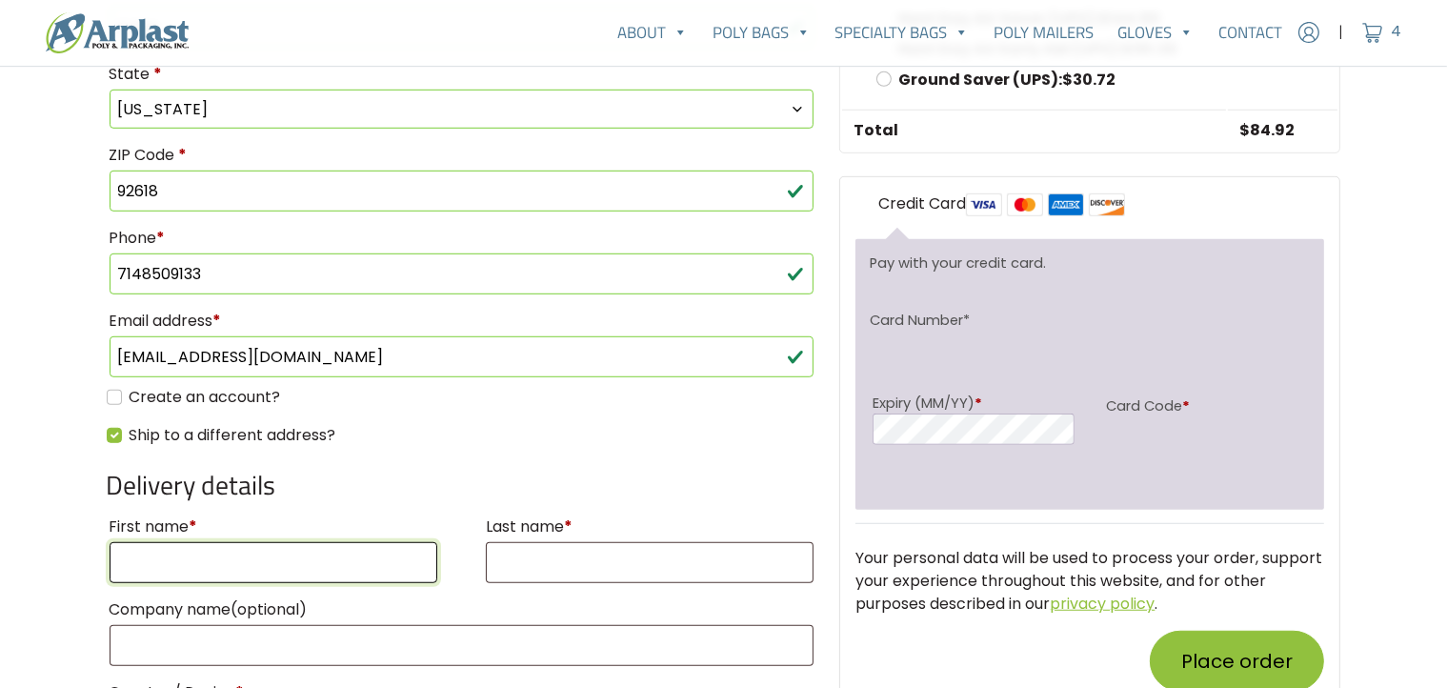
click at [343, 550] on input "First name *" at bounding box center [274, 562] width 329 height 41
type input "Daisy"
type input "Pierce"
type input "26 Tangerine"
type input "Irvine"
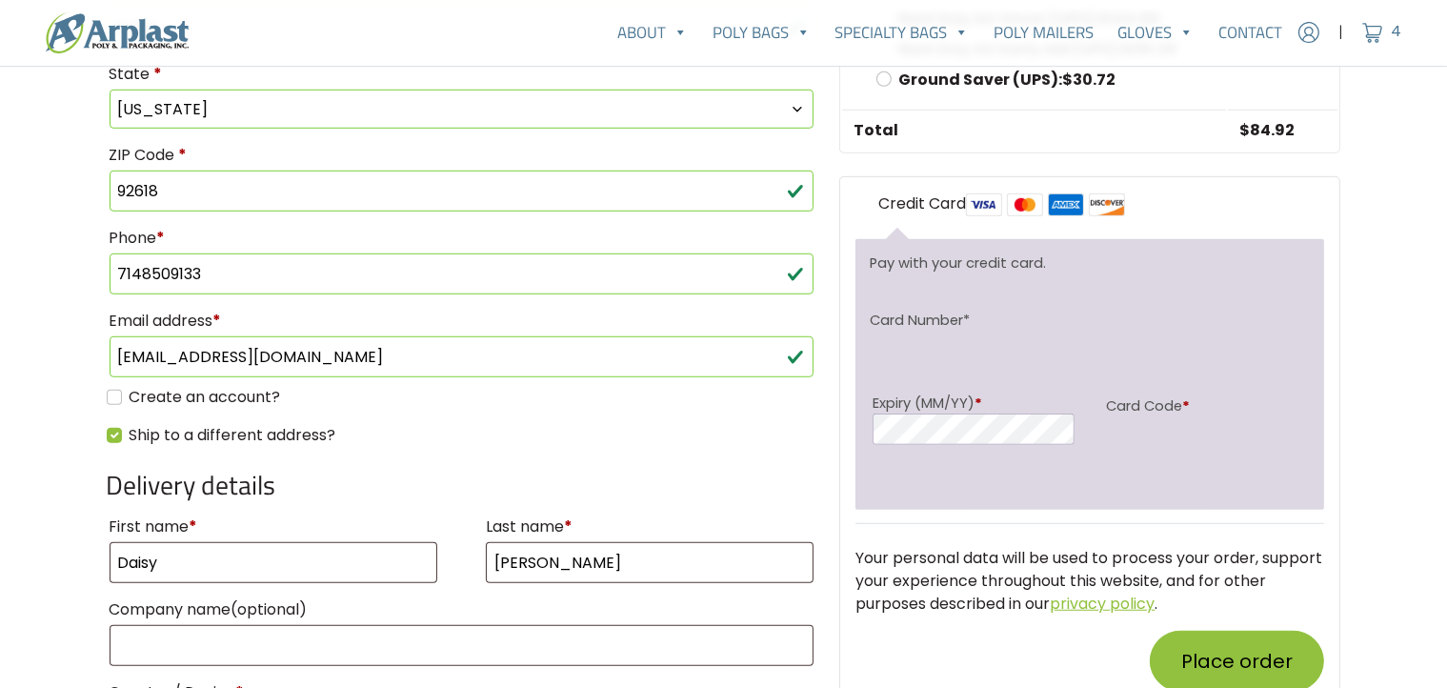
type input "92618"
type input "9496772475"
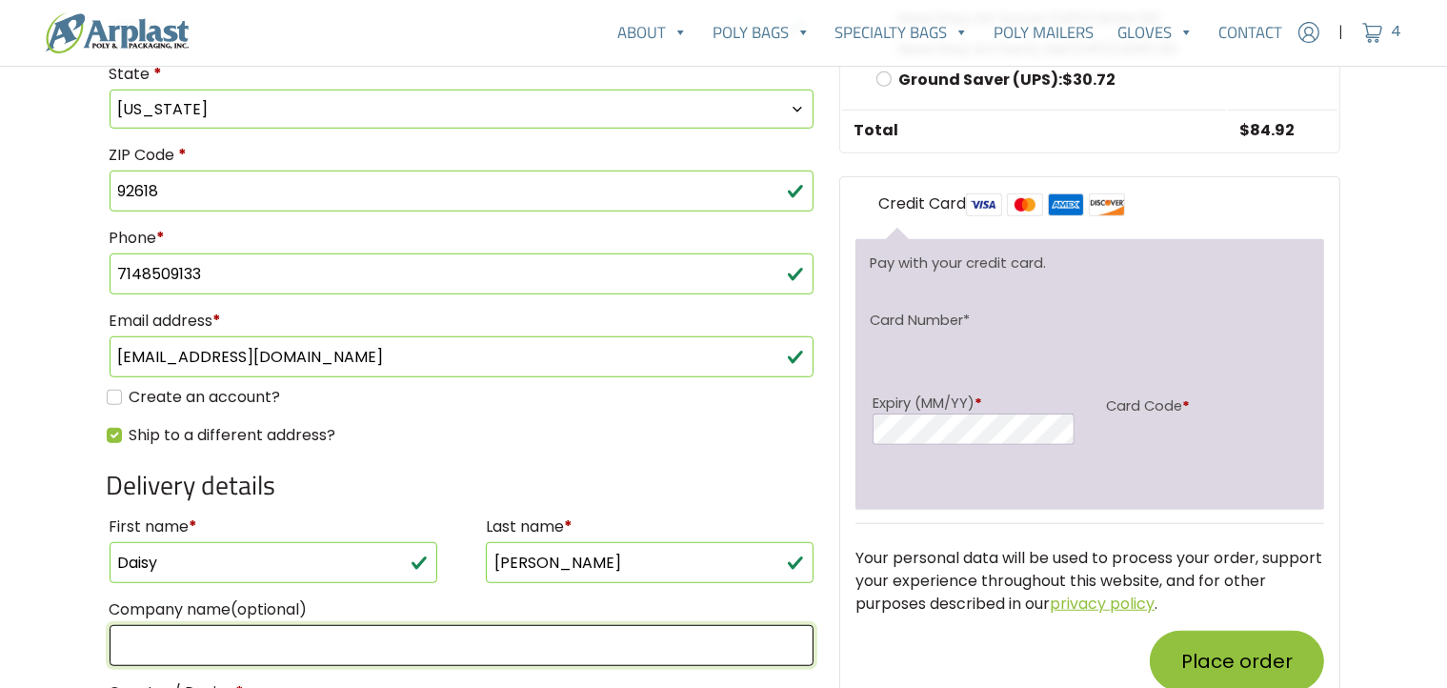
click at [258, 625] on input "Company name (optional)" at bounding box center [462, 645] width 705 height 41
type input "AL INDUSTRIES INC."
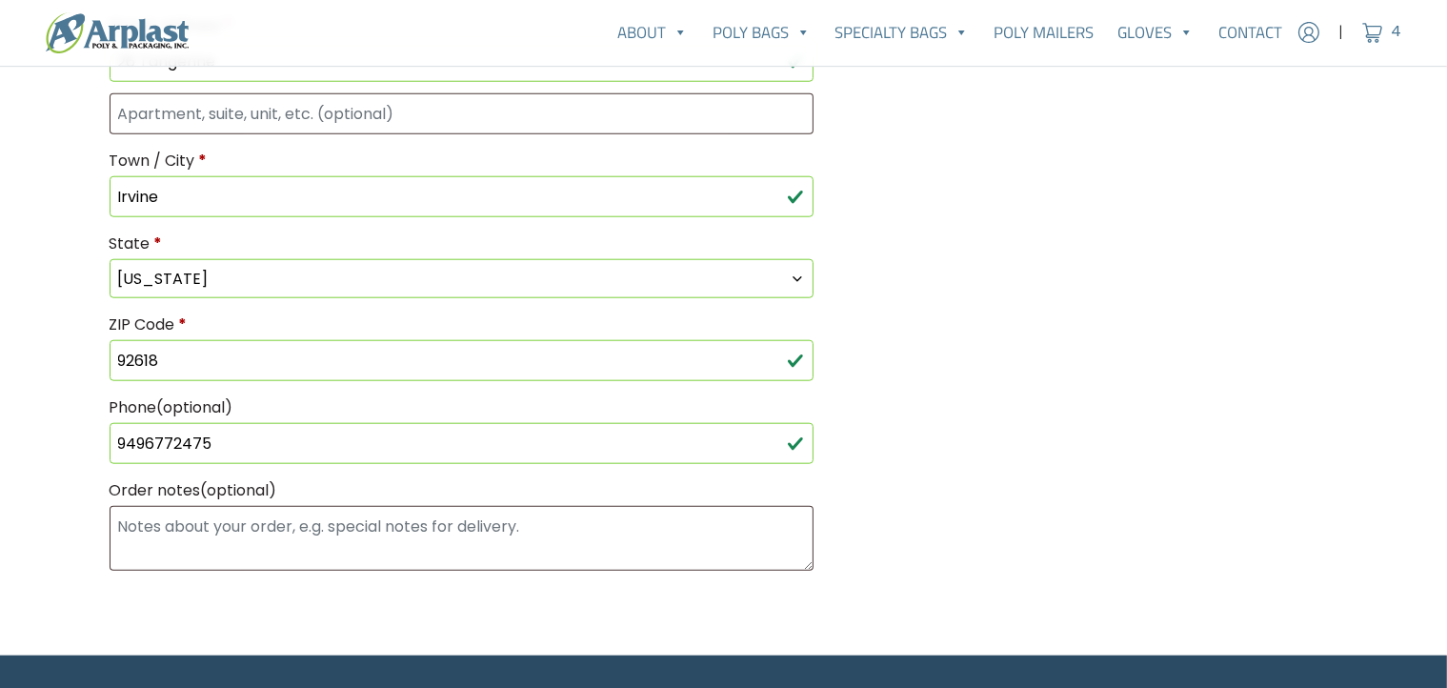
scroll to position [1917, 0]
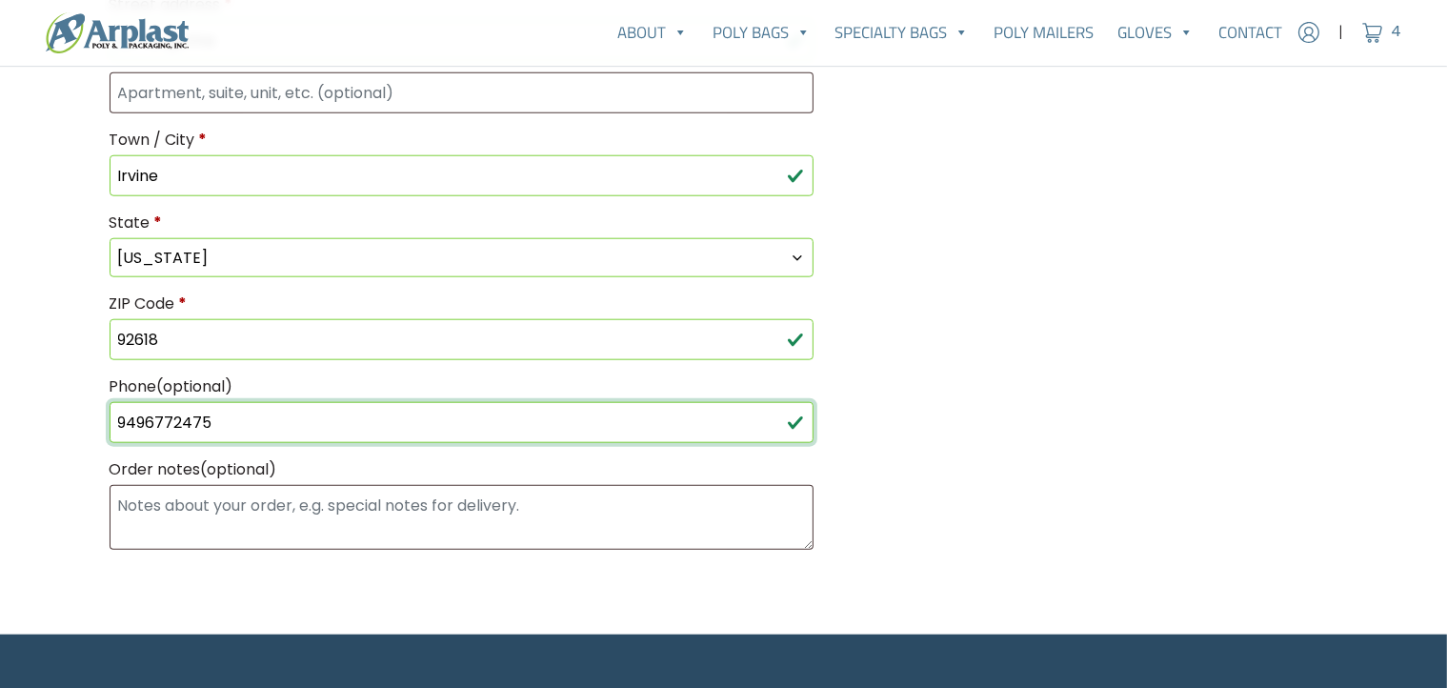
drag, startPoint x: 235, startPoint y: 397, endPoint x: 0, endPoint y: 382, distance: 235.8
type input "7148509133"
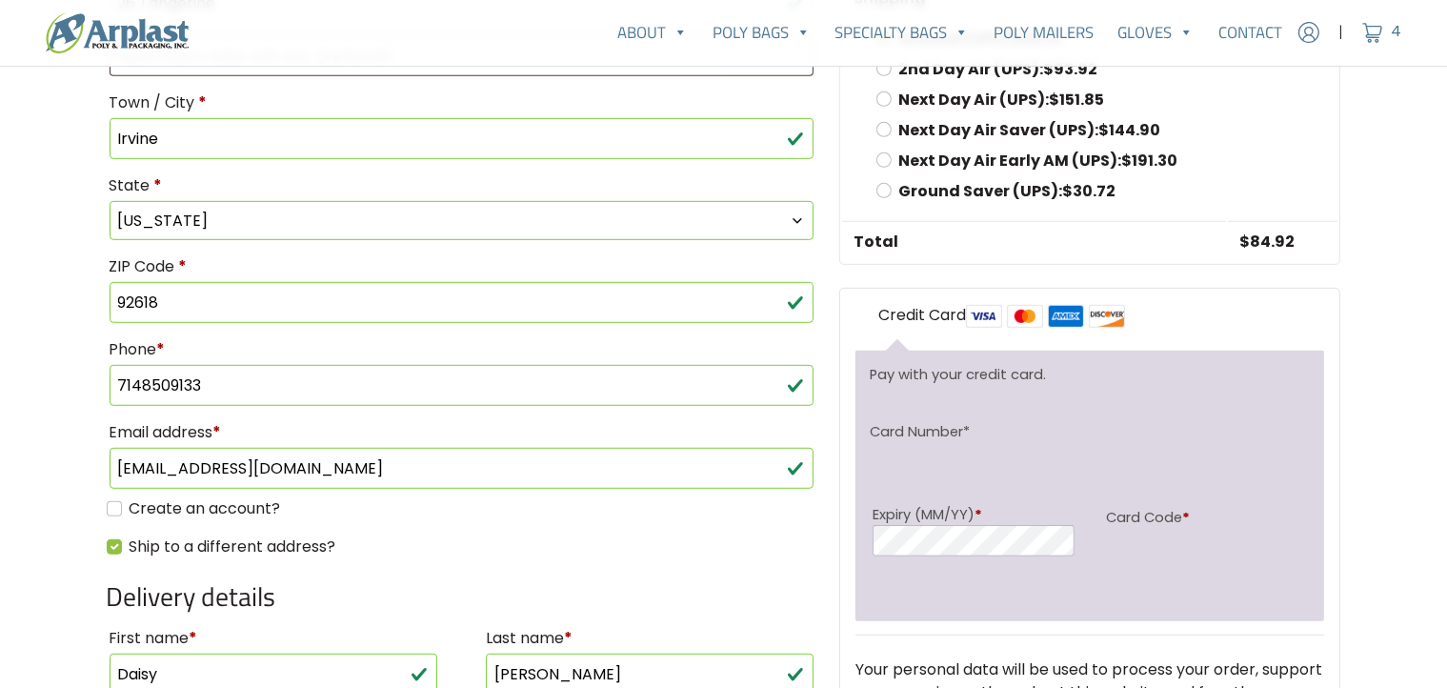
scroll to position [1118, 0]
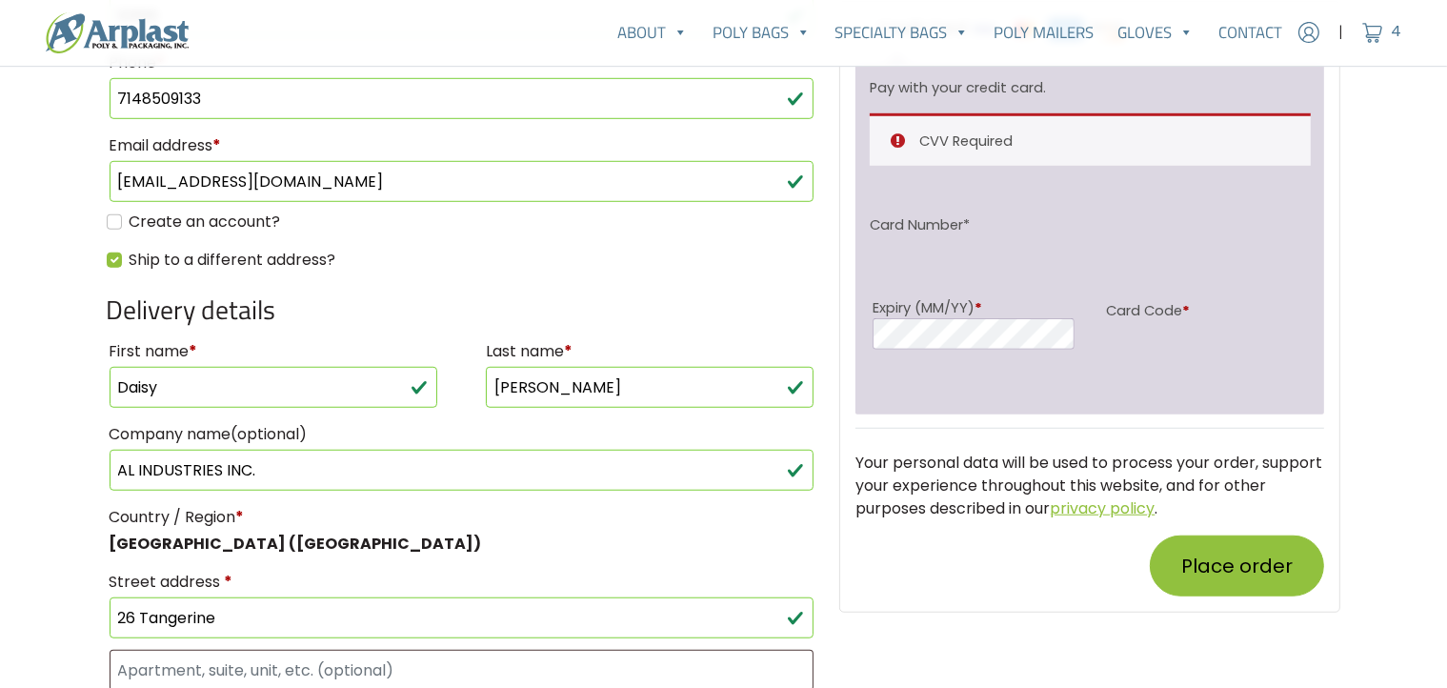
scroll to position [1366, 0]
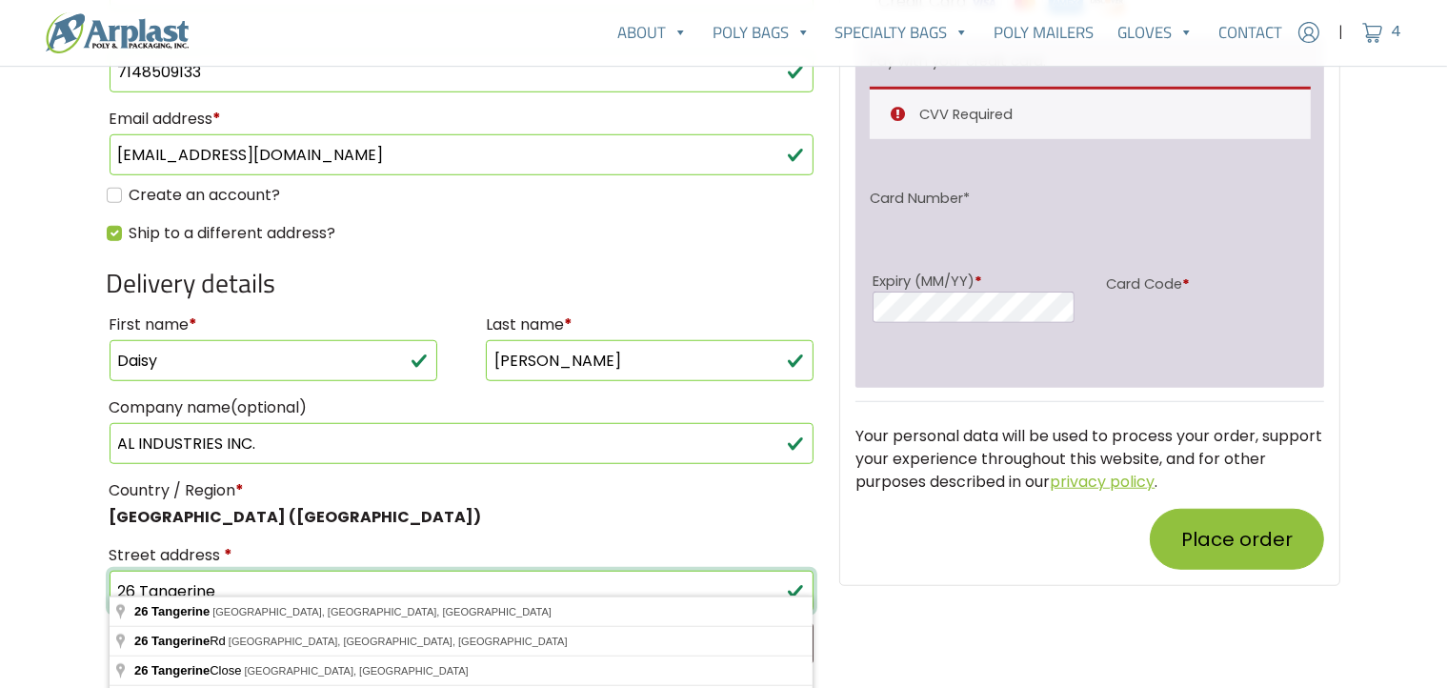
drag, startPoint x: 241, startPoint y: 575, endPoint x: 0, endPoint y: 533, distance: 244.7
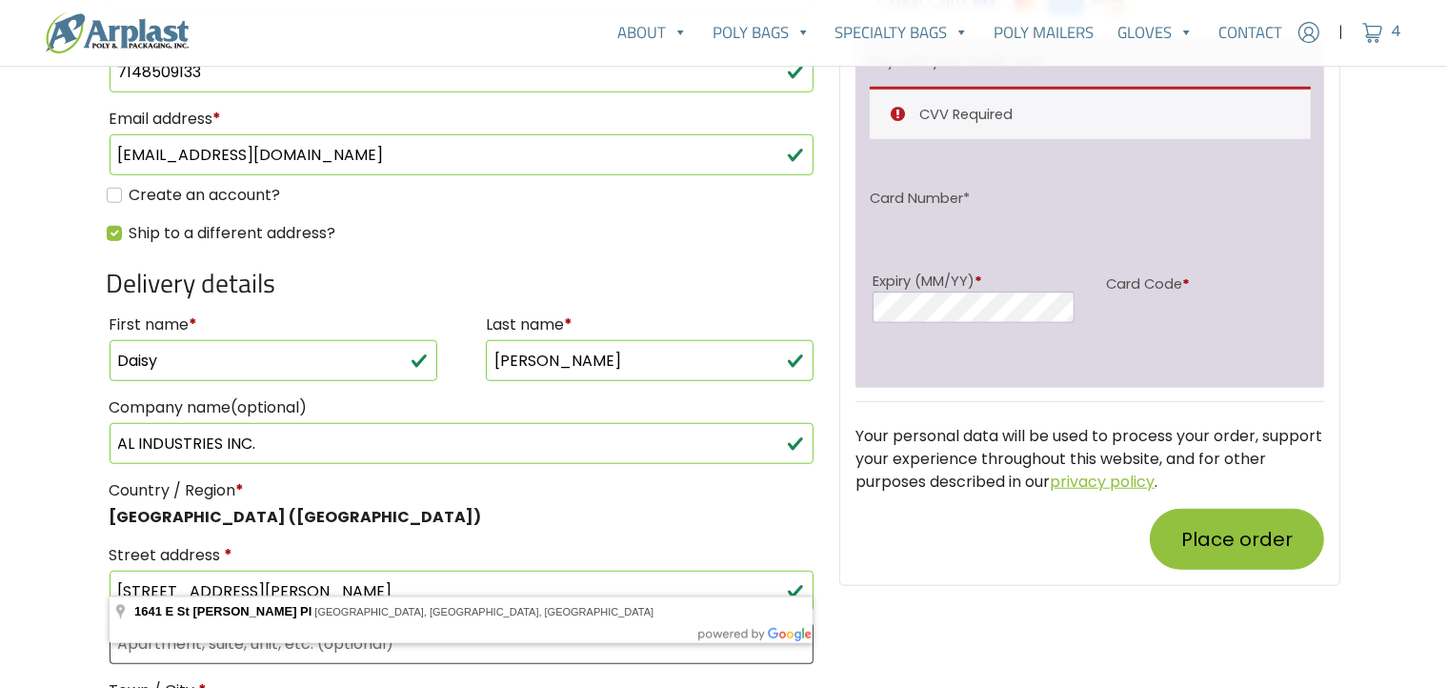
type input "1641 E St [PERSON_NAME] Pl"
type input "Santa Ana"
type input "92705"
select select "CA"
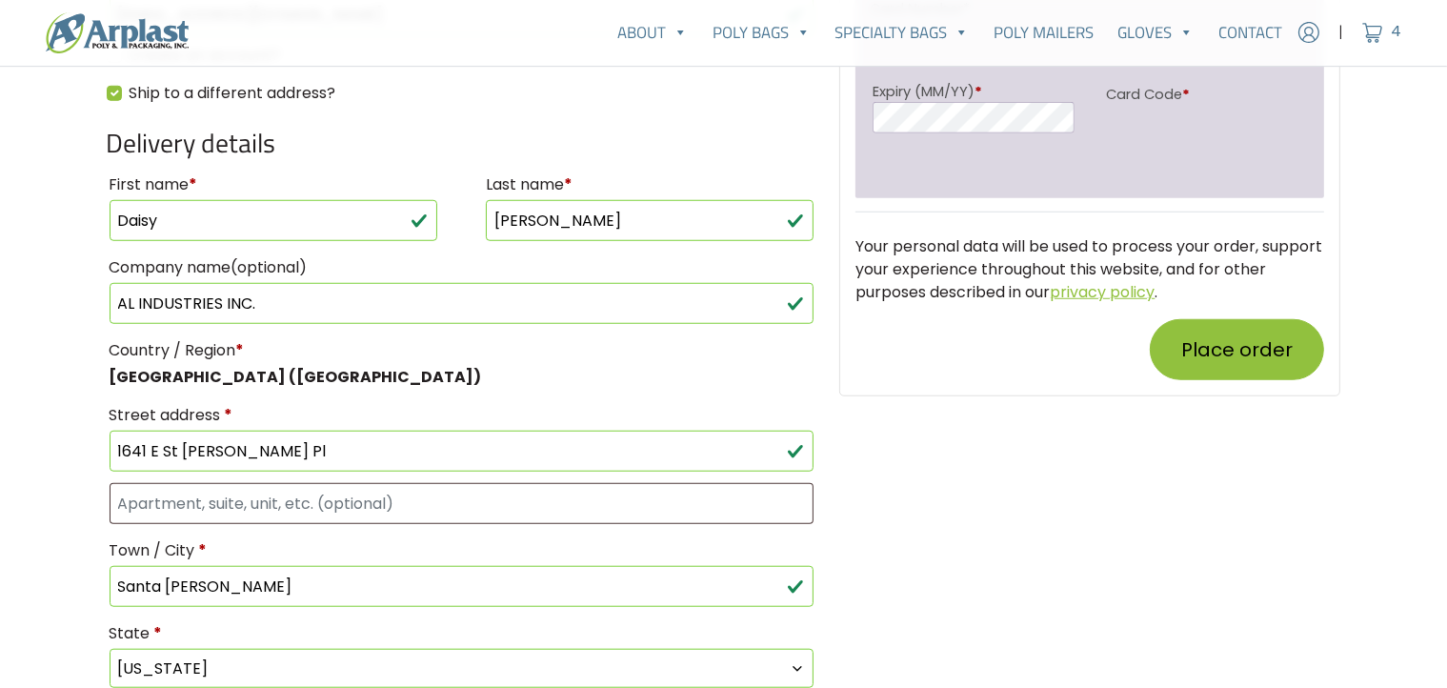
scroll to position [1429, 0]
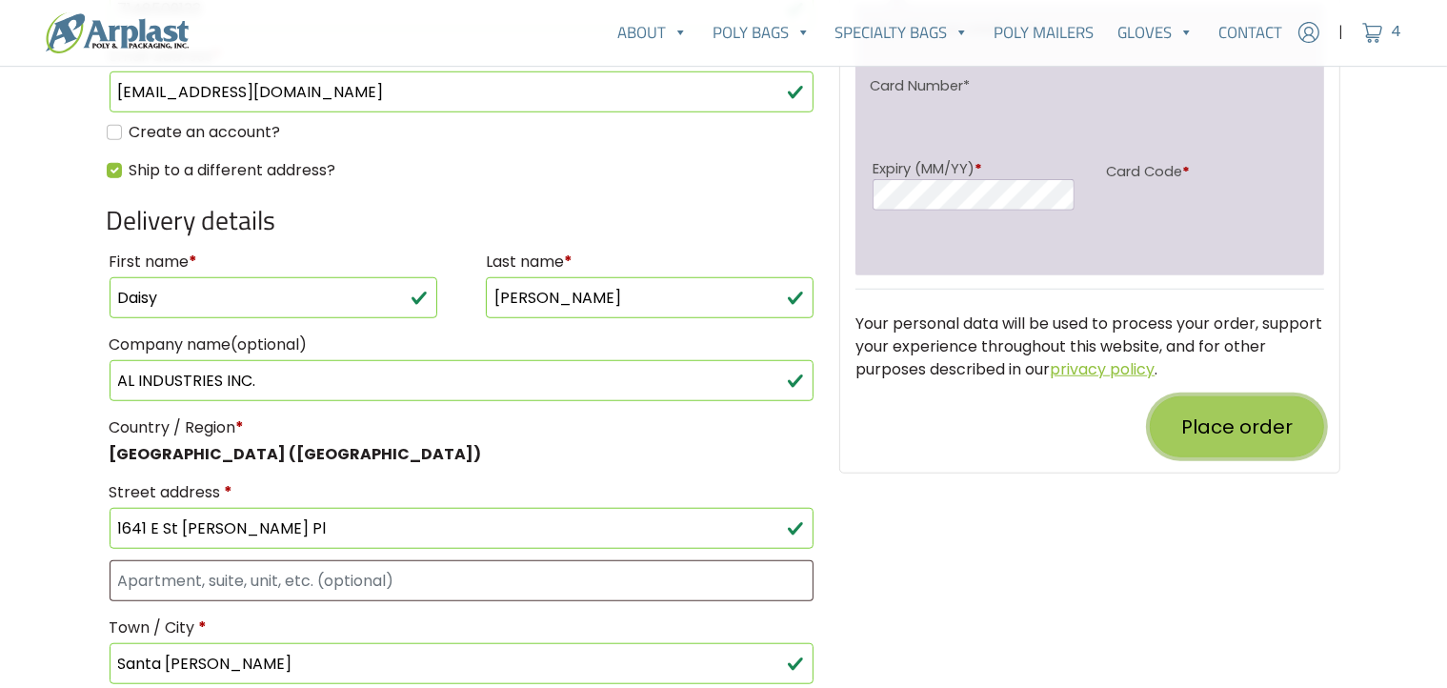
click at [1249, 416] on button "Place order" at bounding box center [1237, 426] width 174 height 61
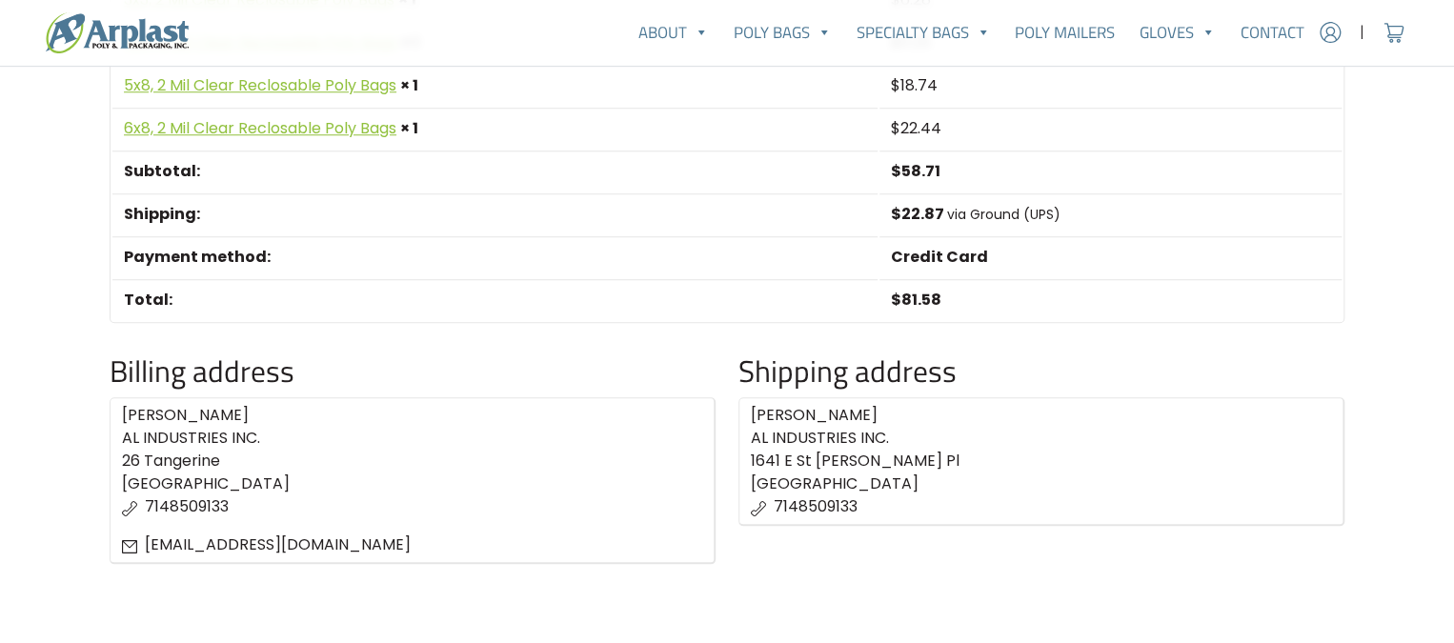
scroll to position [768, 0]
